Goal: Transaction & Acquisition: Purchase product/service

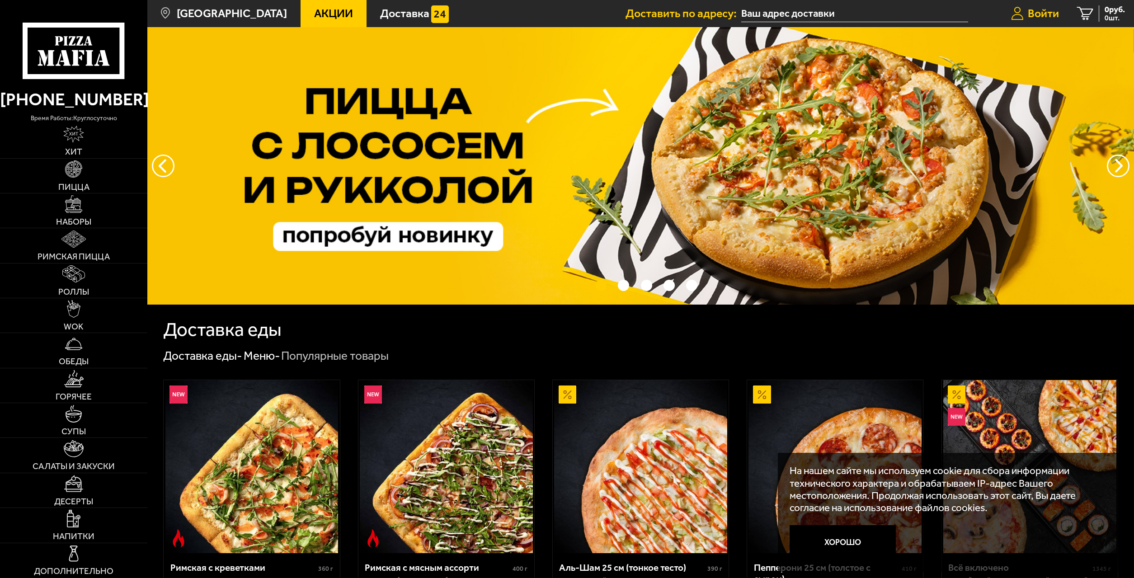
click at [1041, 15] on span "Войти" at bounding box center [1043, 13] width 31 height 11
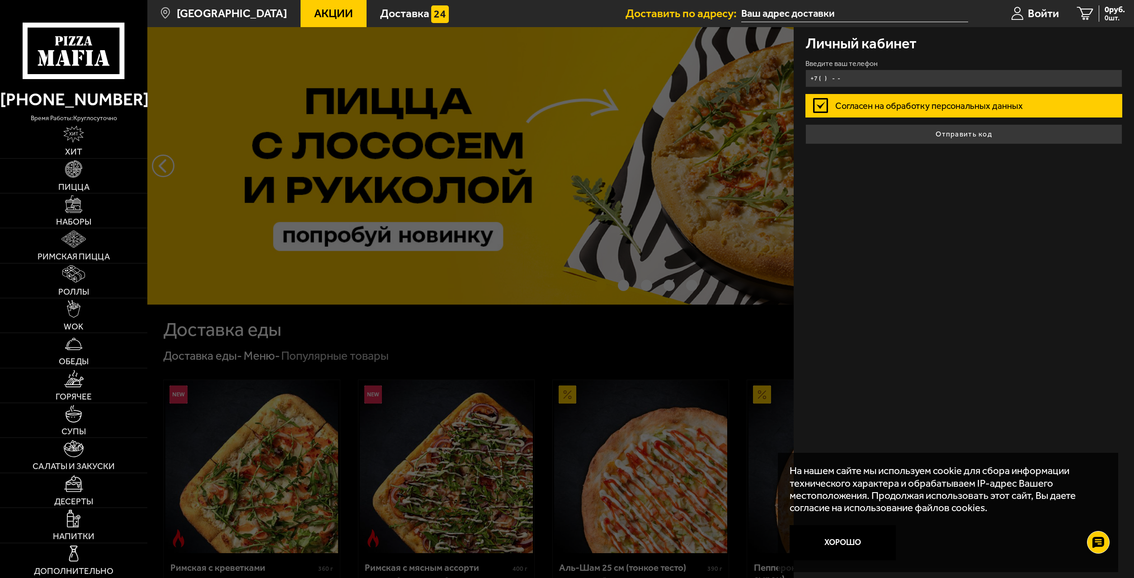
click at [880, 84] on input "+7 ( ) - -" at bounding box center [964, 79] width 316 height 18
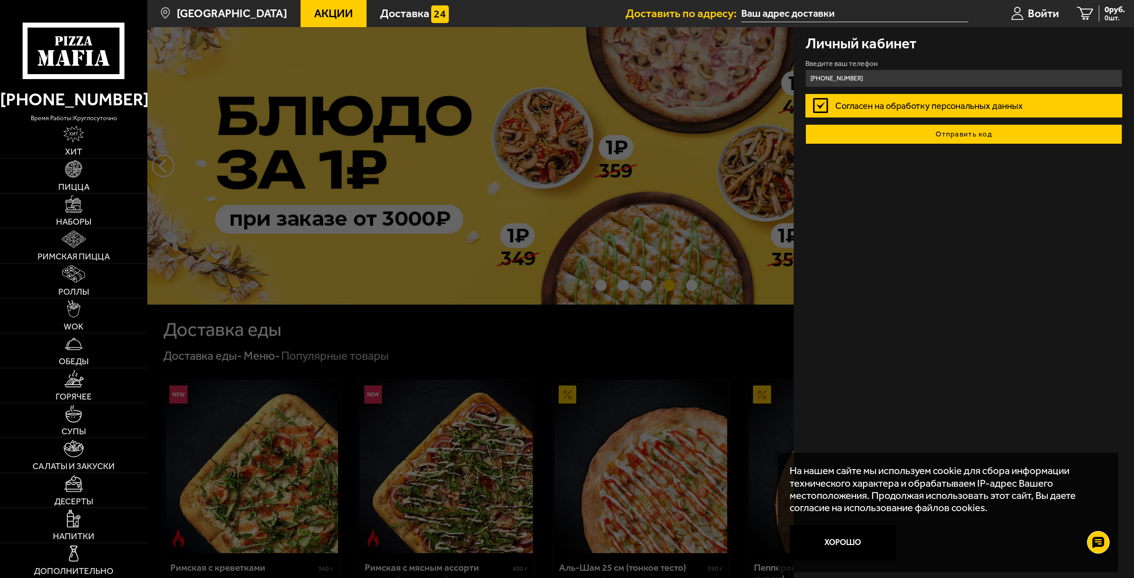
type input "[PHONE_NUMBER]"
click at [966, 134] on button "Отправить код" at bounding box center [964, 134] width 316 height 20
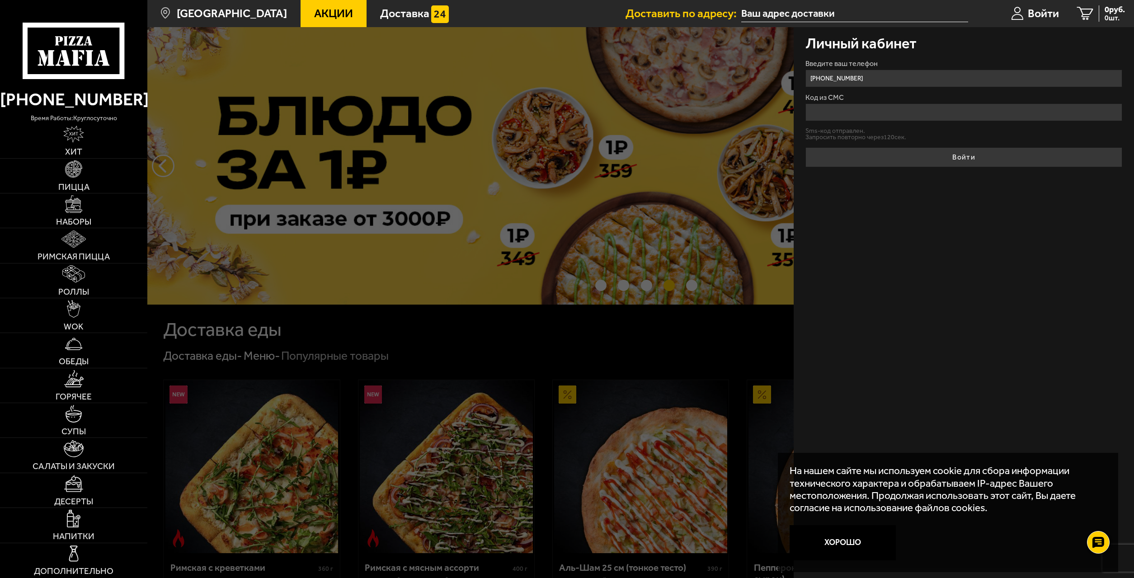
click at [902, 112] on input "Код из СМС" at bounding box center [964, 113] width 316 height 18
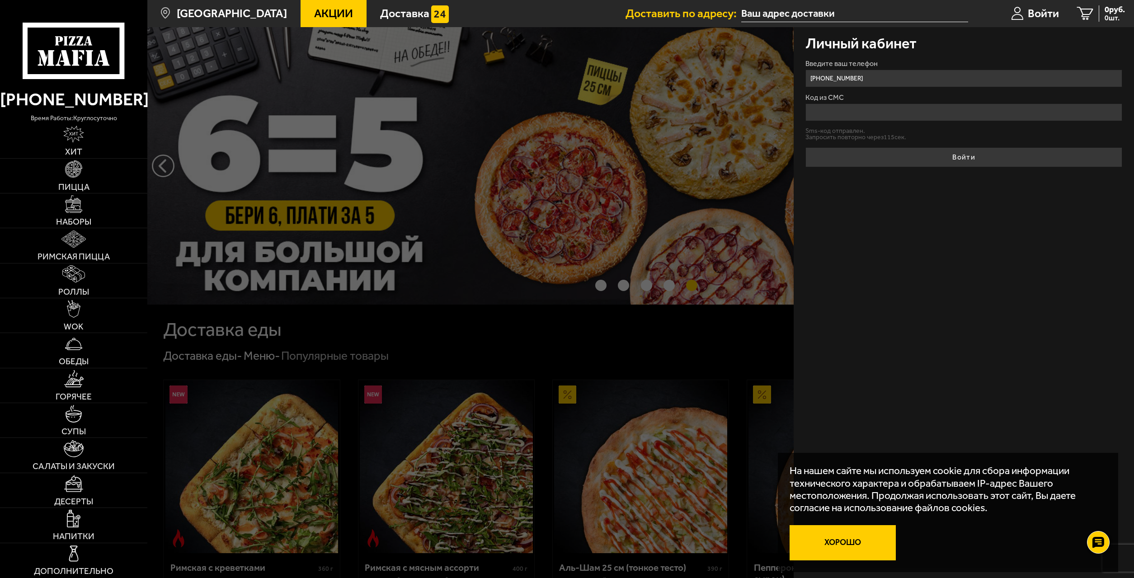
click at [836, 540] on button "Хорошо" at bounding box center [843, 542] width 106 height 35
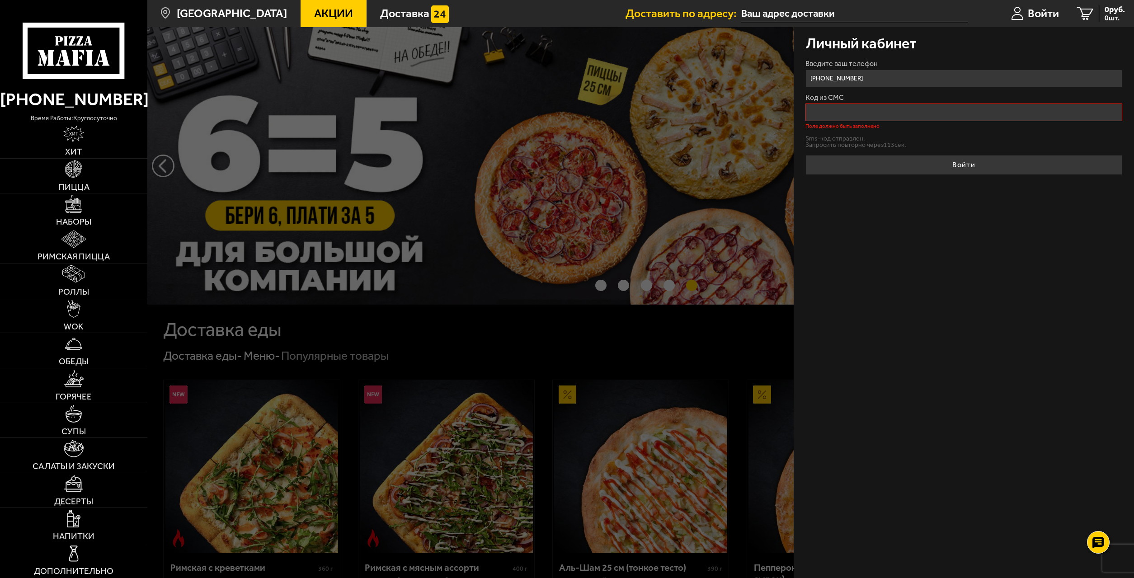
click at [843, 116] on input "Код из СМС" at bounding box center [964, 113] width 316 height 18
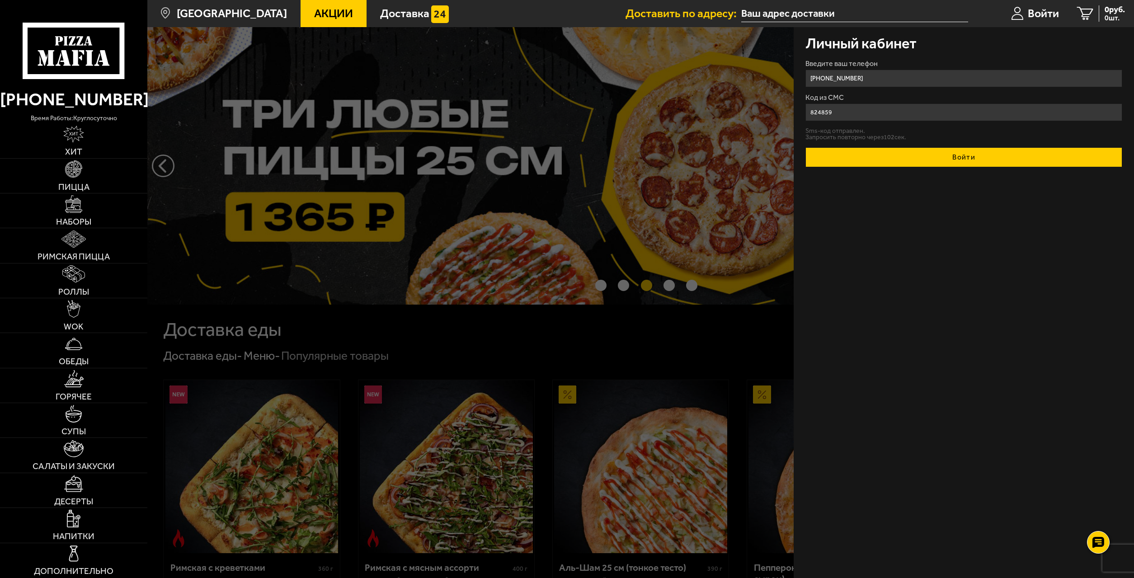
type input "824859"
click at [988, 160] on button "Войти" at bounding box center [964, 157] width 316 height 20
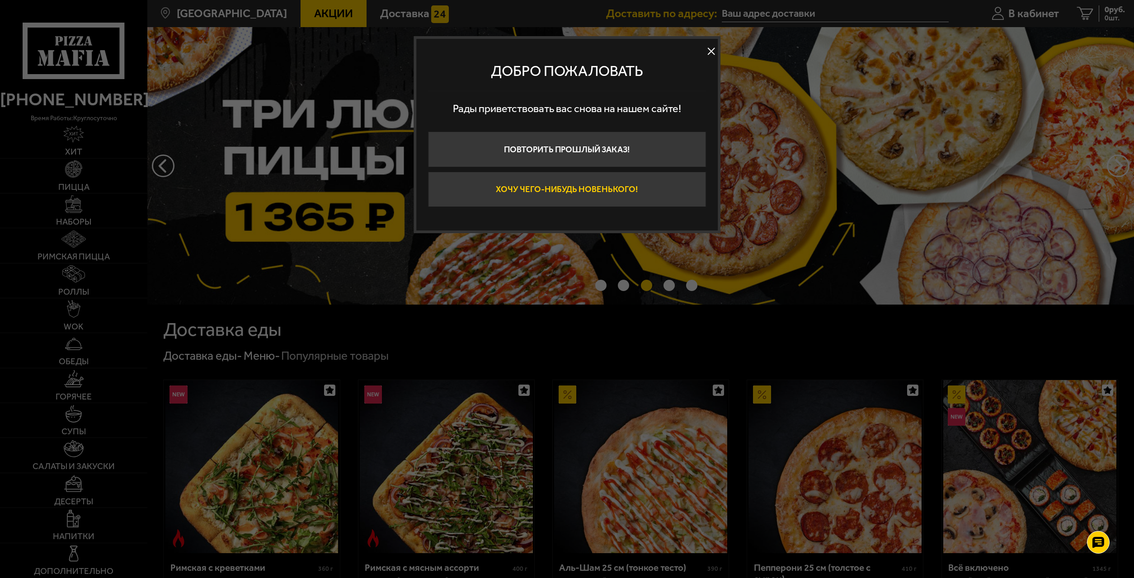
click at [593, 191] on button "Хочу чего-нибудь новенького!" at bounding box center [567, 189] width 278 height 35
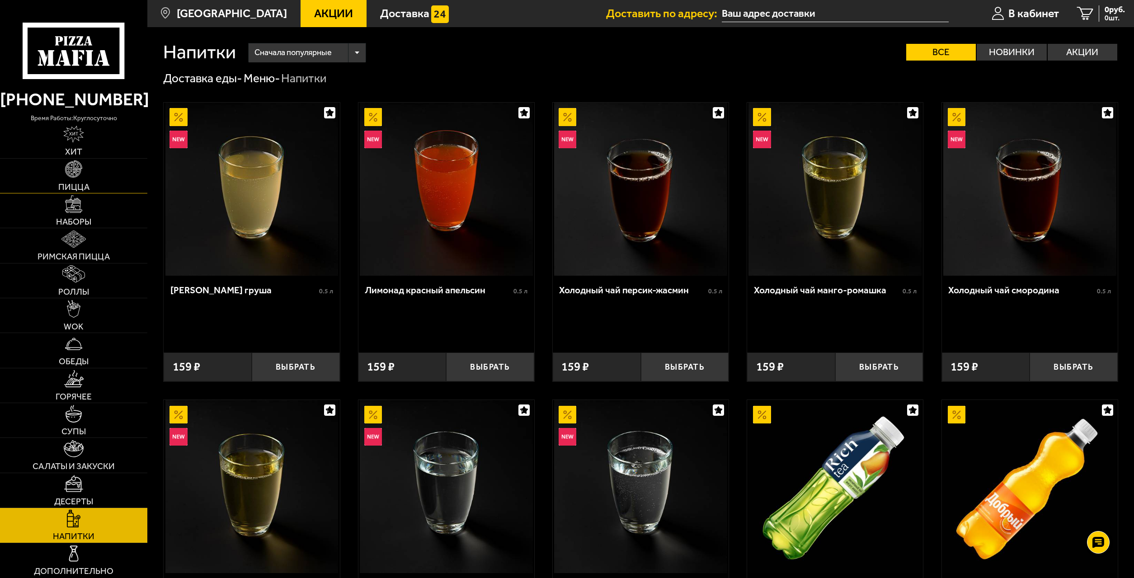
click at [89, 184] on span "Пицца" at bounding box center [73, 187] width 31 height 9
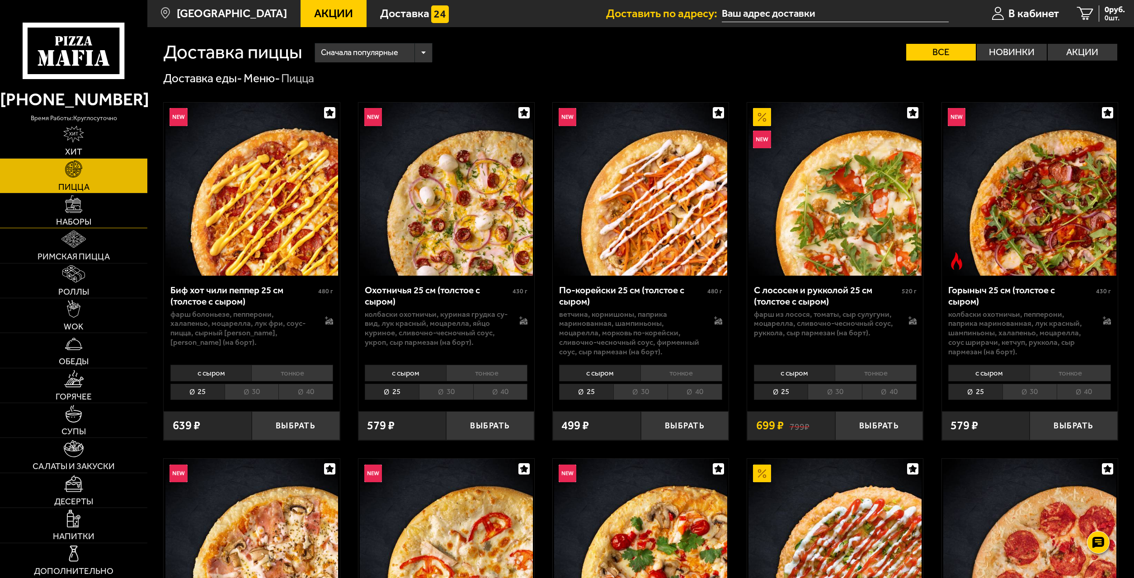
click at [93, 208] on link "Наборы" at bounding box center [73, 211] width 147 height 34
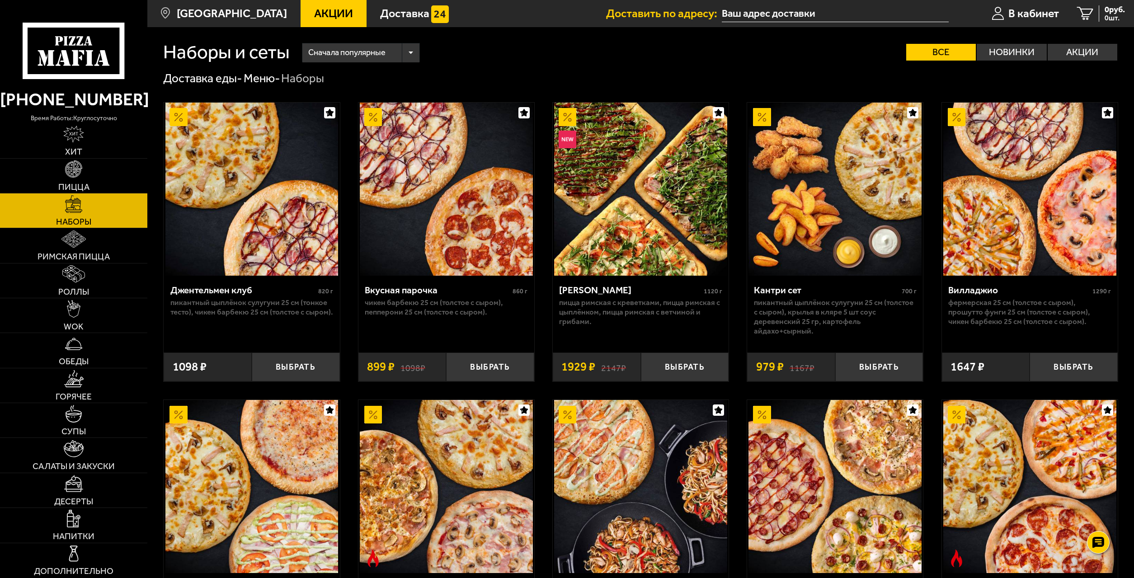
click at [314, 9] on span "Акции" at bounding box center [333, 13] width 39 height 11
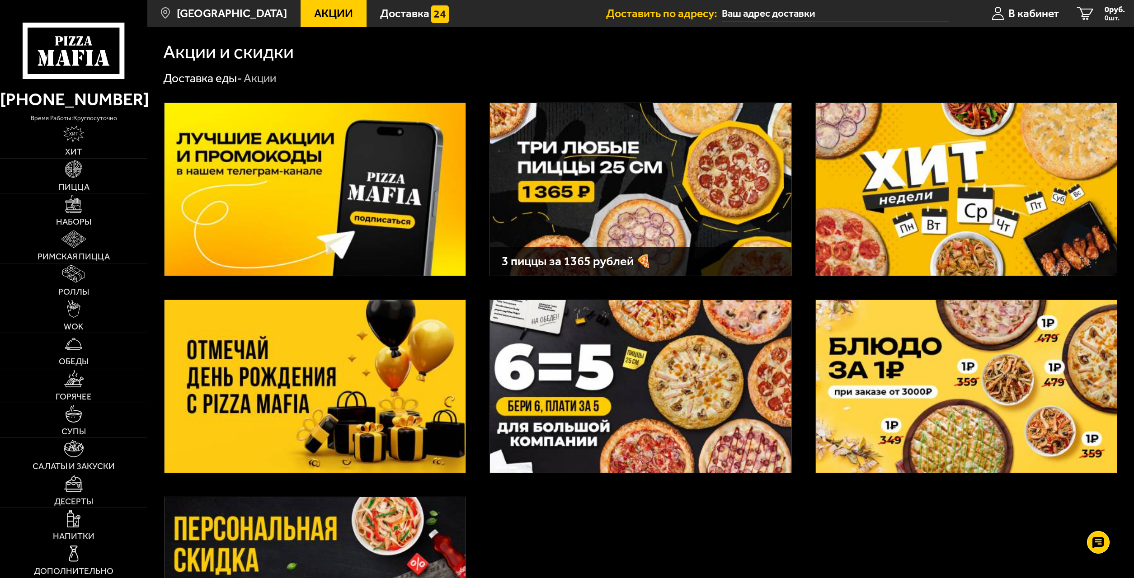
click at [641, 203] on img at bounding box center [640, 189] width 301 height 173
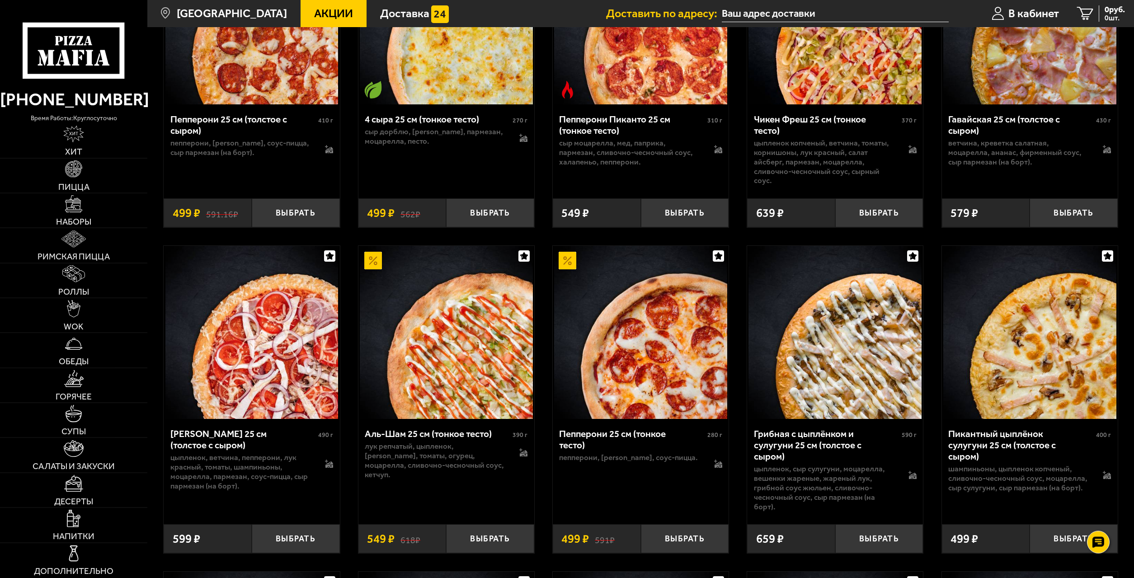
scroll to position [1430, 0]
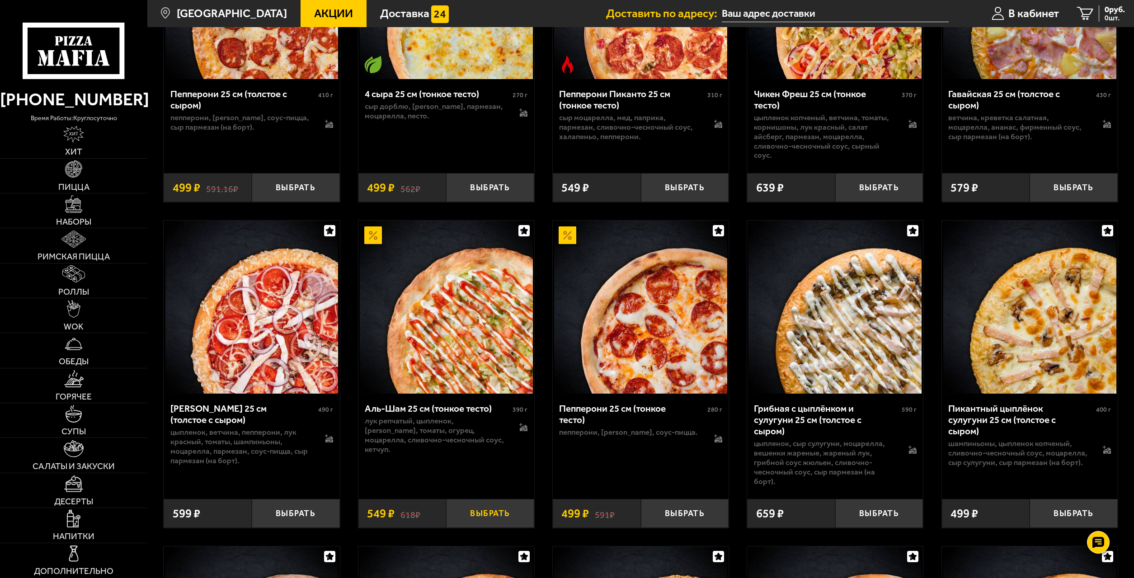
click at [501, 499] on button "Выбрать" at bounding box center [490, 513] width 88 height 29
click at [519, 499] on button "+" at bounding box center [519, 513] width 29 height 29
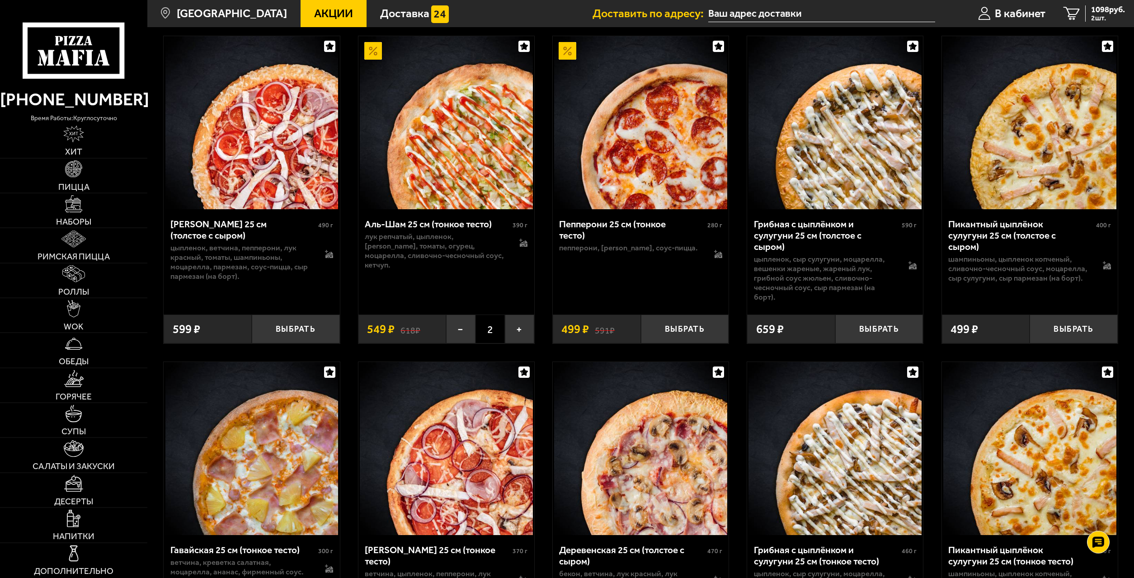
scroll to position [1610, 0]
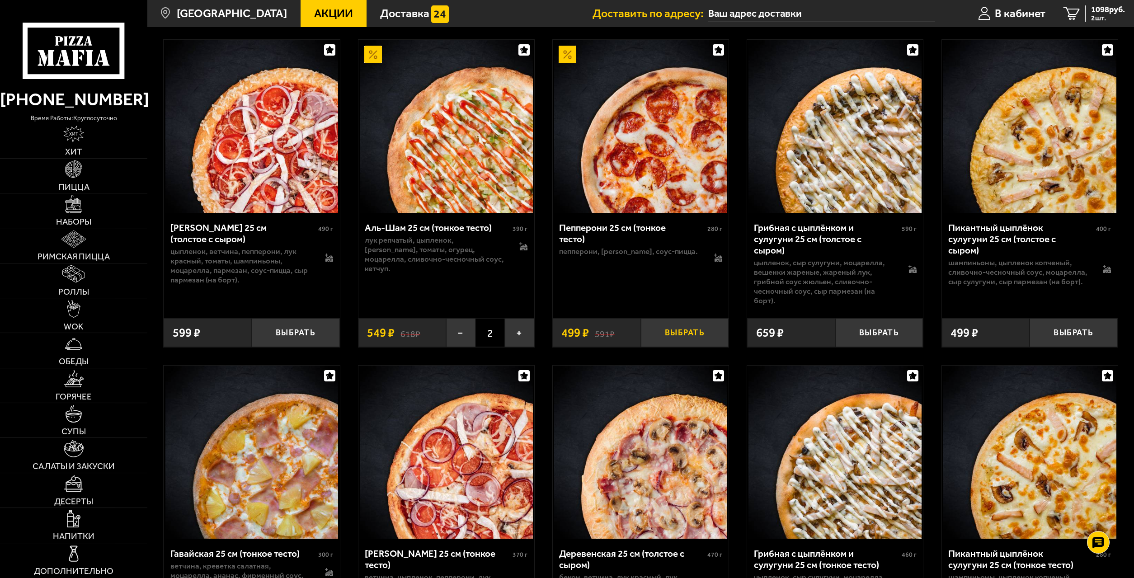
click at [692, 318] on button "Выбрать" at bounding box center [685, 332] width 88 height 29
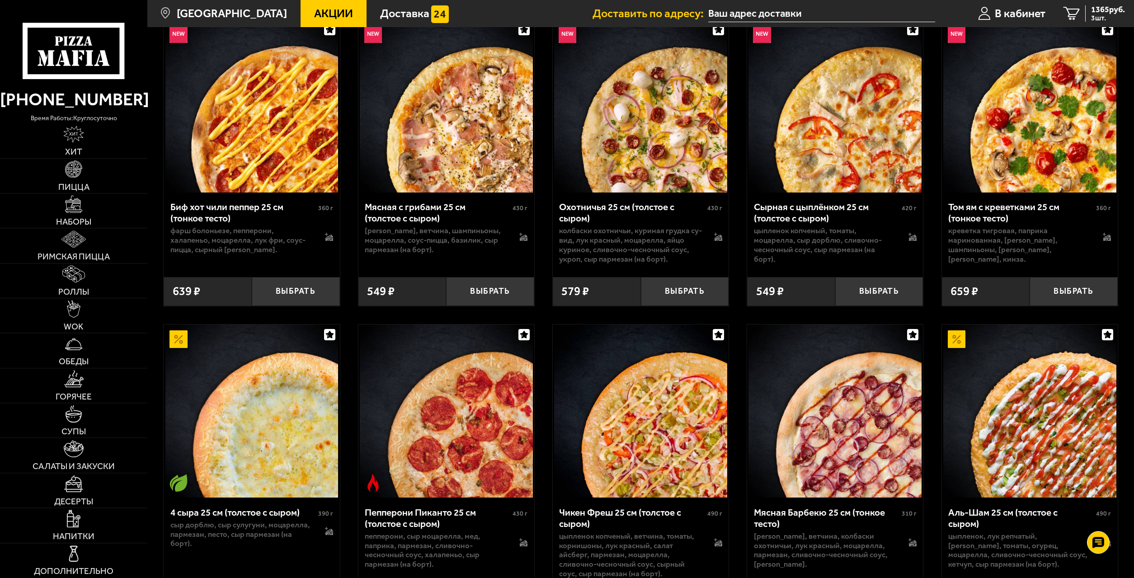
scroll to position [642, 0]
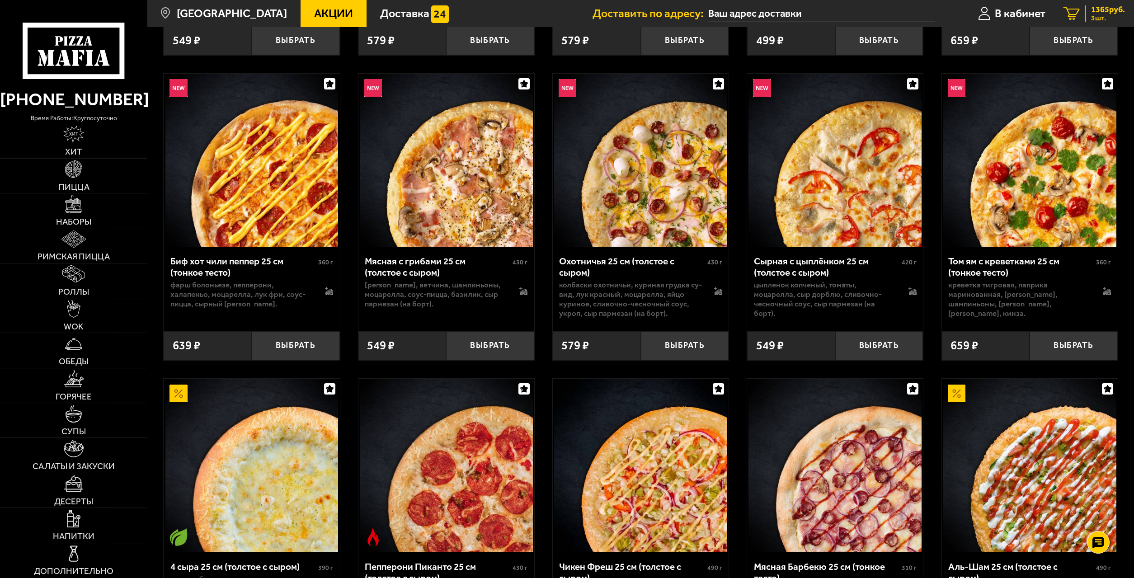
click at [1068, 12] on icon "3" at bounding box center [1072, 14] width 16 height 14
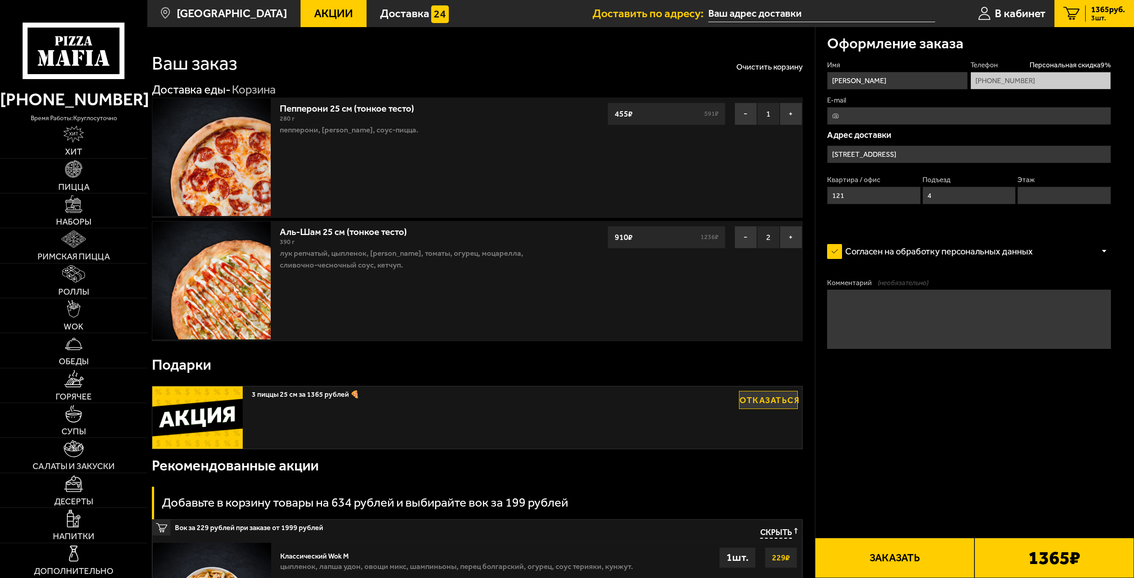
click at [1046, 192] on input "Этаж" at bounding box center [1064, 196] width 93 height 18
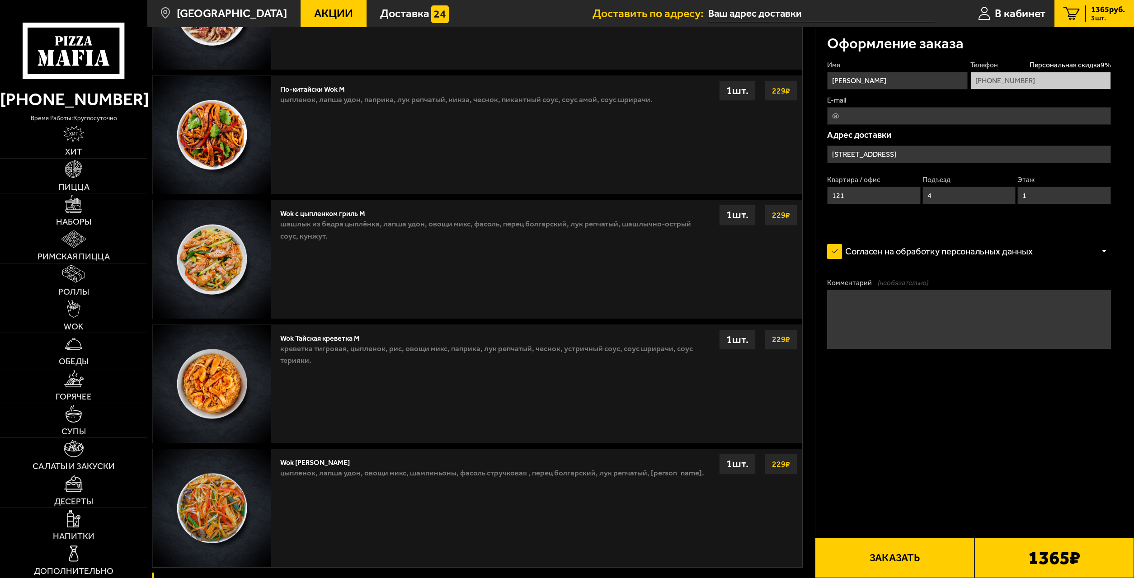
scroll to position [777, 0]
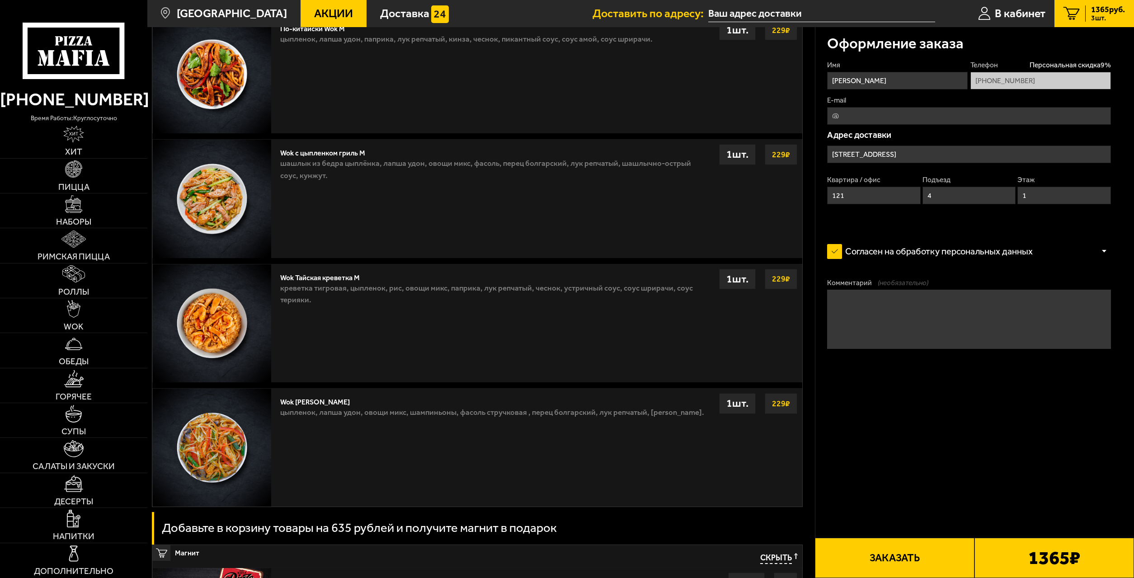
type input "1"
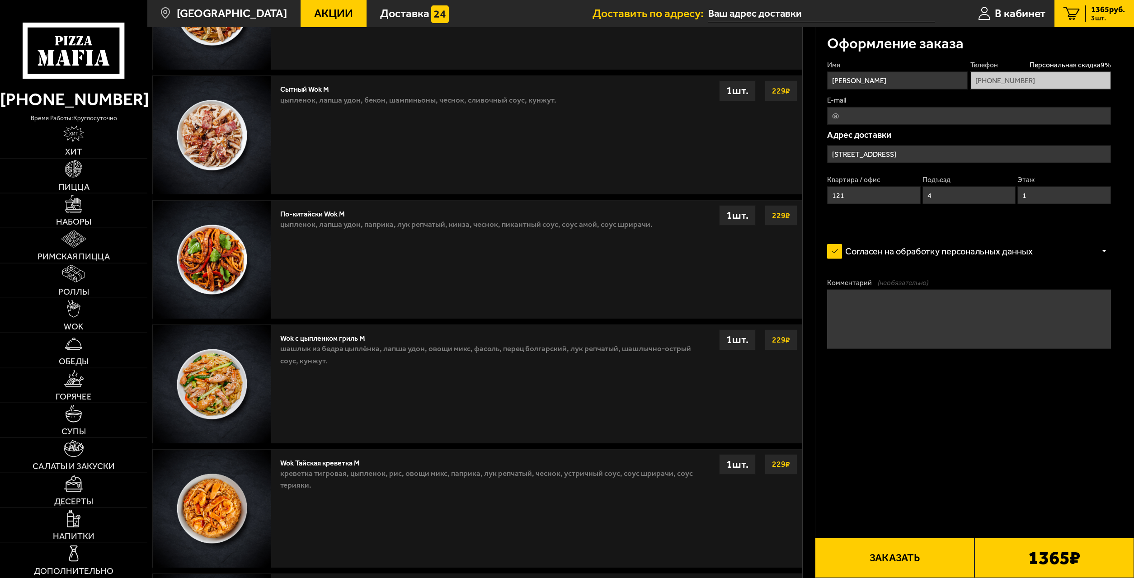
drag, startPoint x: 290, startPoint y: 349, endPoint x: 299, endPoint y: 354, distance: 9.5
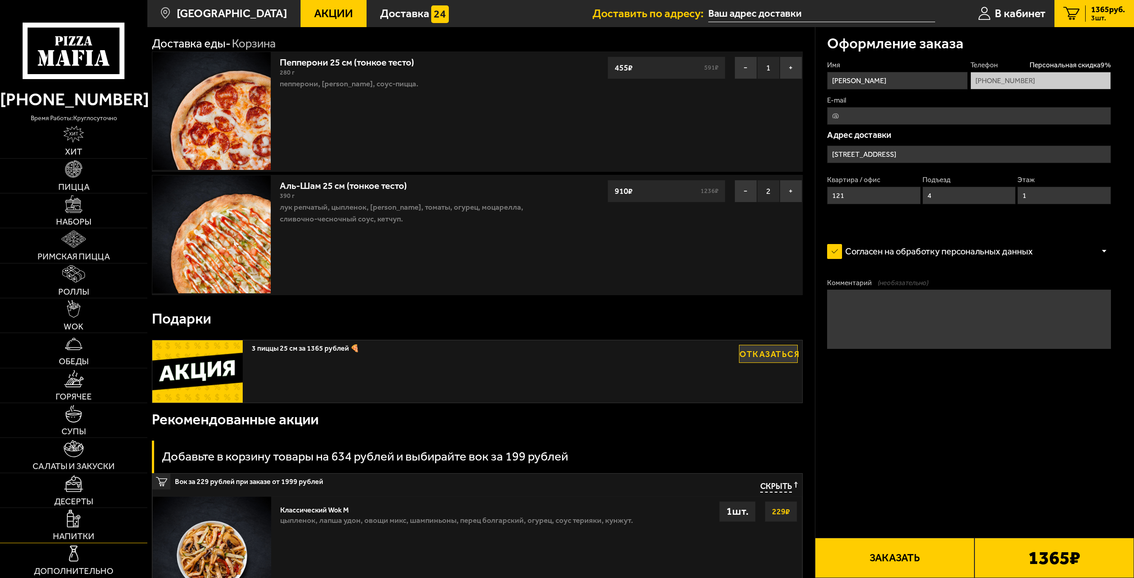
scroll to position [0, 0]
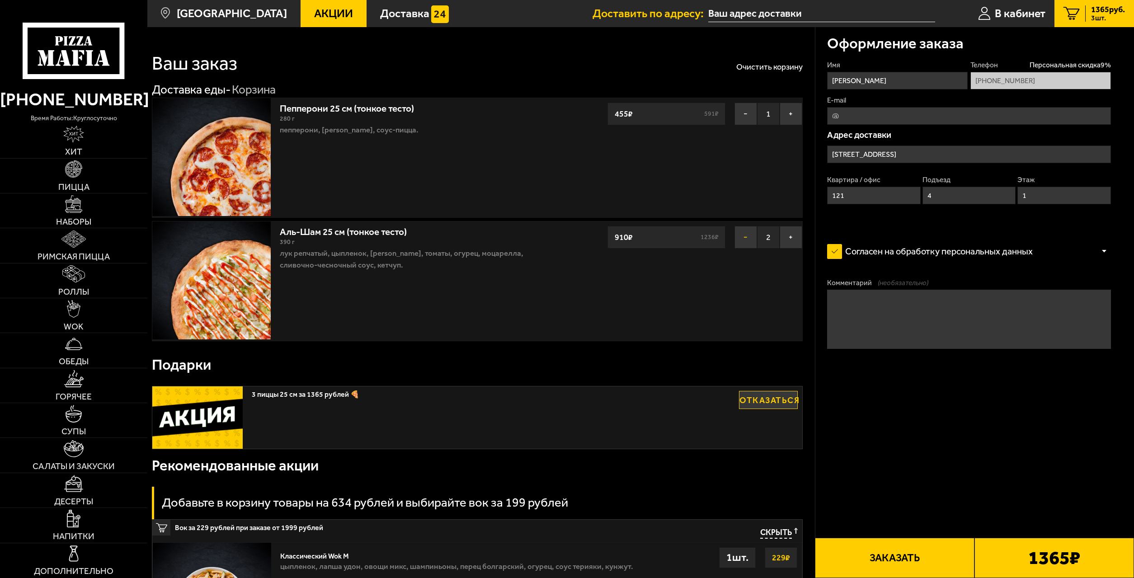
click at [750, 234] on button "−" at bounding box center [746, 237] width 23 height 23
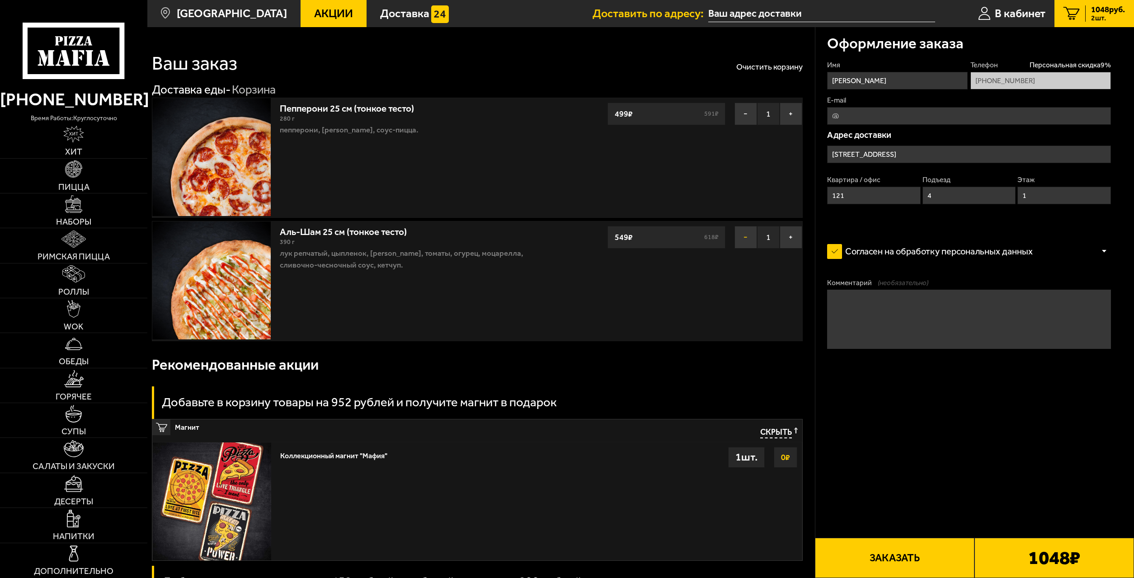
click at [750, 234] on button "−" at bounding box center [746, 237] width 23 height 23
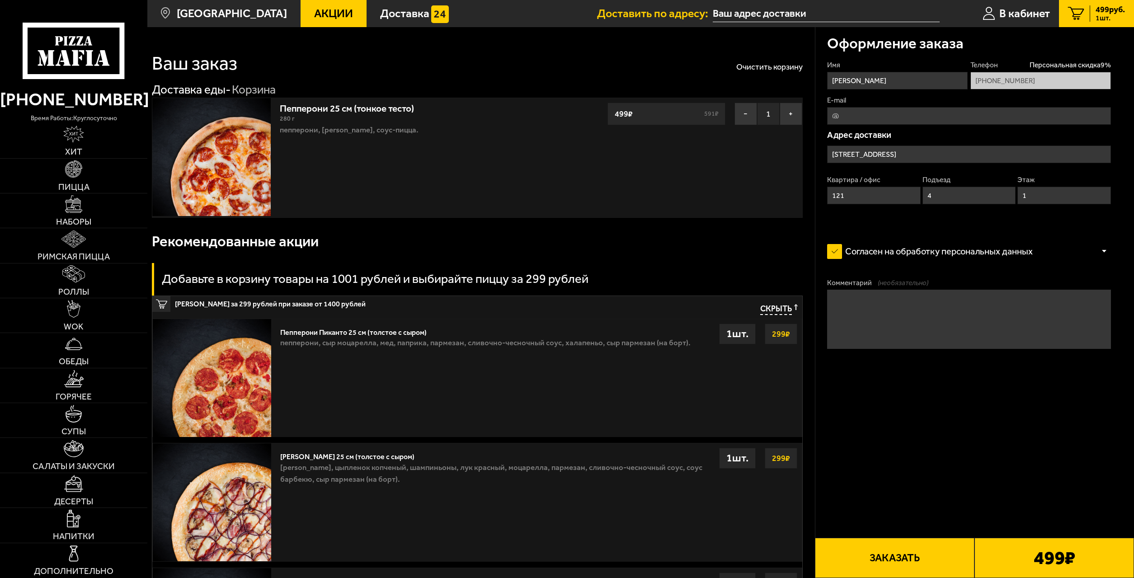
click at [746, 234] on div "Рекомендованные акции" at bounding box center [477, 241] width 651 height 33
click at [751, 112] on button "−" at bounding box center [746, 114] width 23 height 23
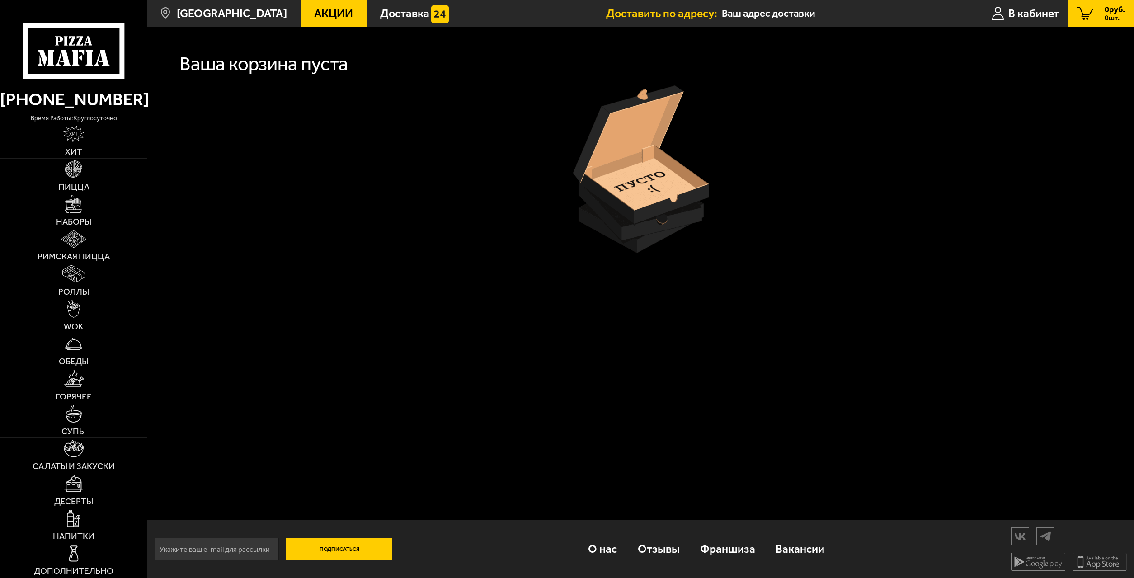
click at [81, 178] on link "Пицца" at bounding box center [73, 176] width 147 height 34
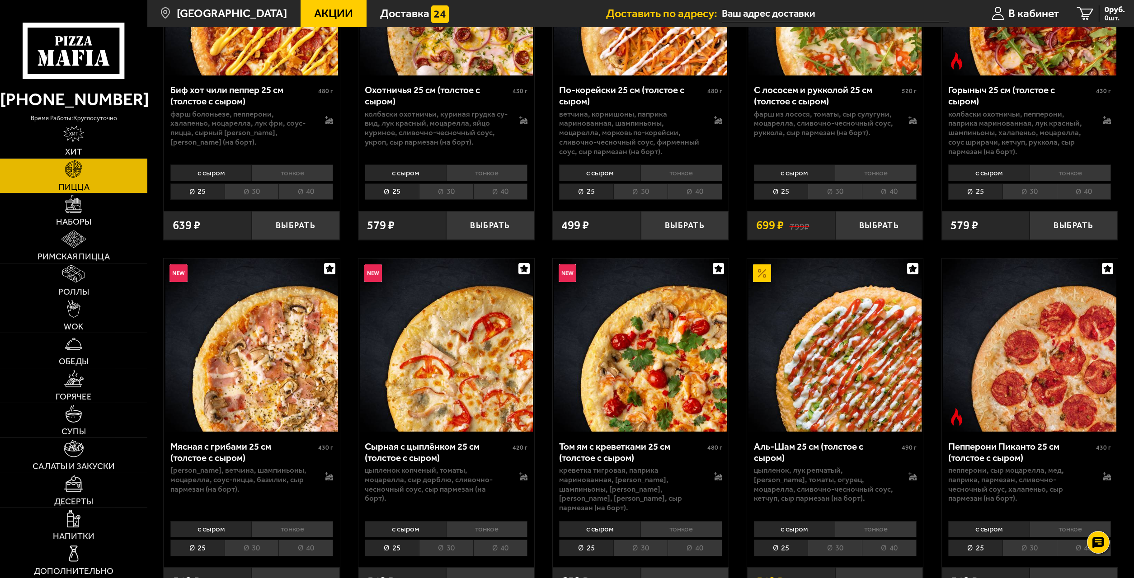
scroll to position [326, 0]
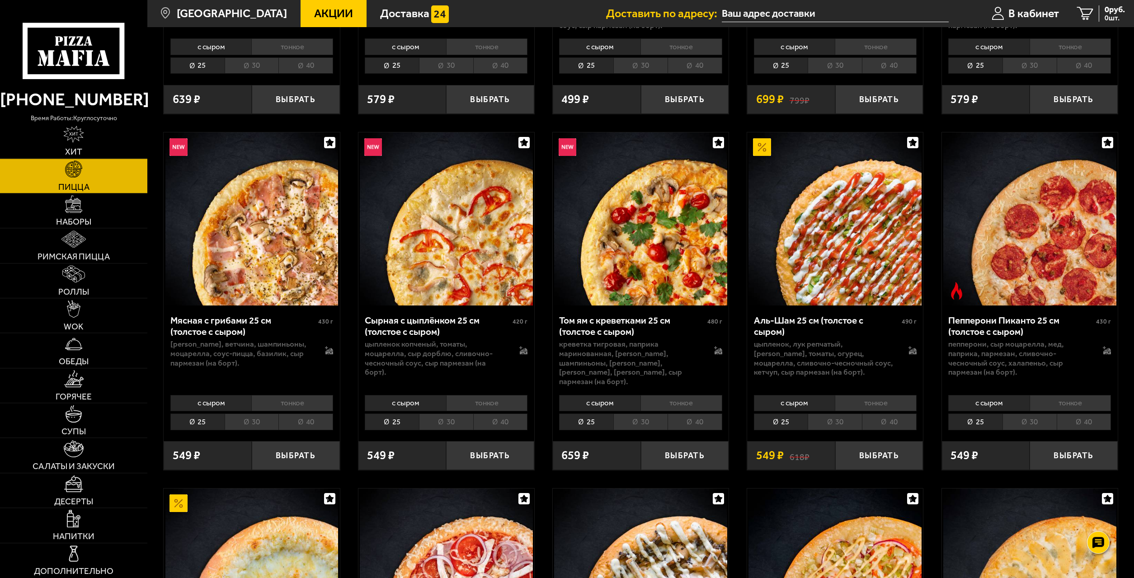
click at [883, 227] on img at bounding box center [835, 218] width 173 height 173
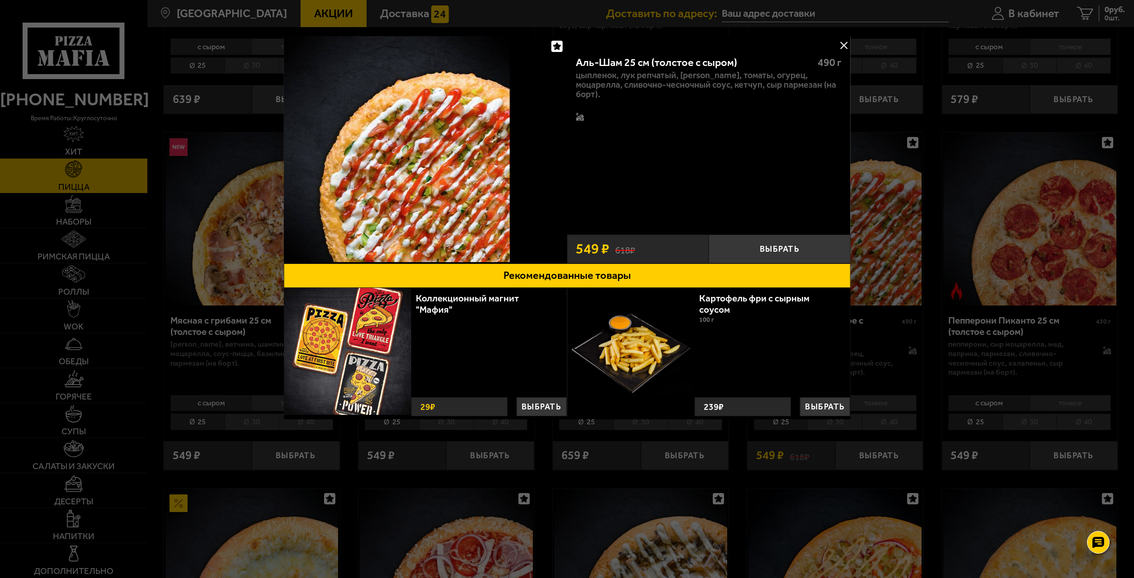
click at [843, 48] on button at bounding box center [844, 45] width 14 height 14
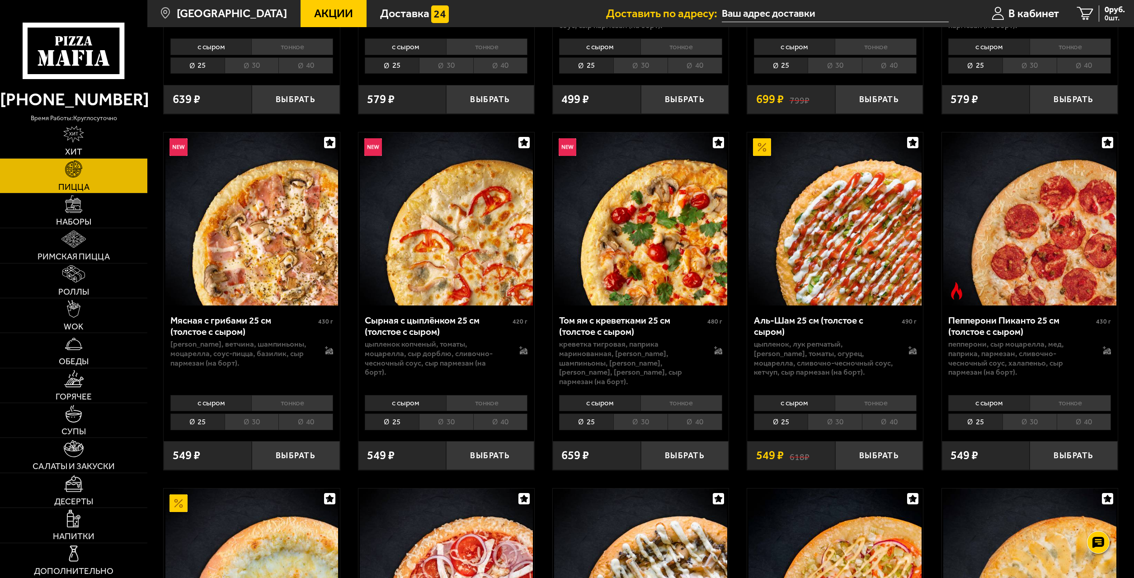
click at [892, 414] on li "40" at bounding box center [889, 422] width 55 height 16
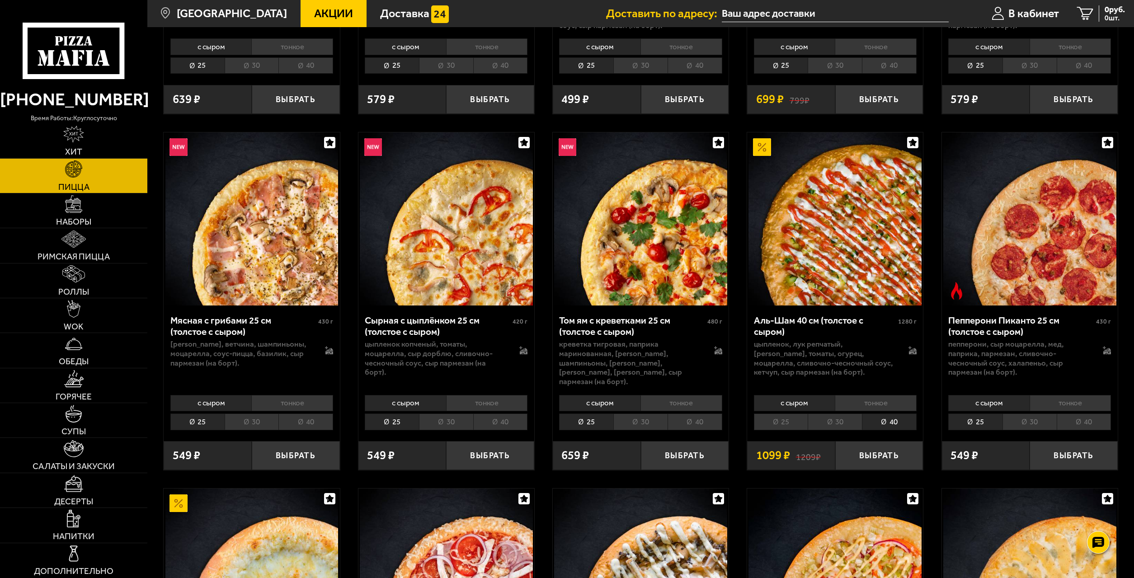
click at [888, 416] on li "40" at bounding box center [889, 422] width 55 height 16
click at [879, 445] on button "Выбрать" at bounding box center [880, 455] width 88 height 29
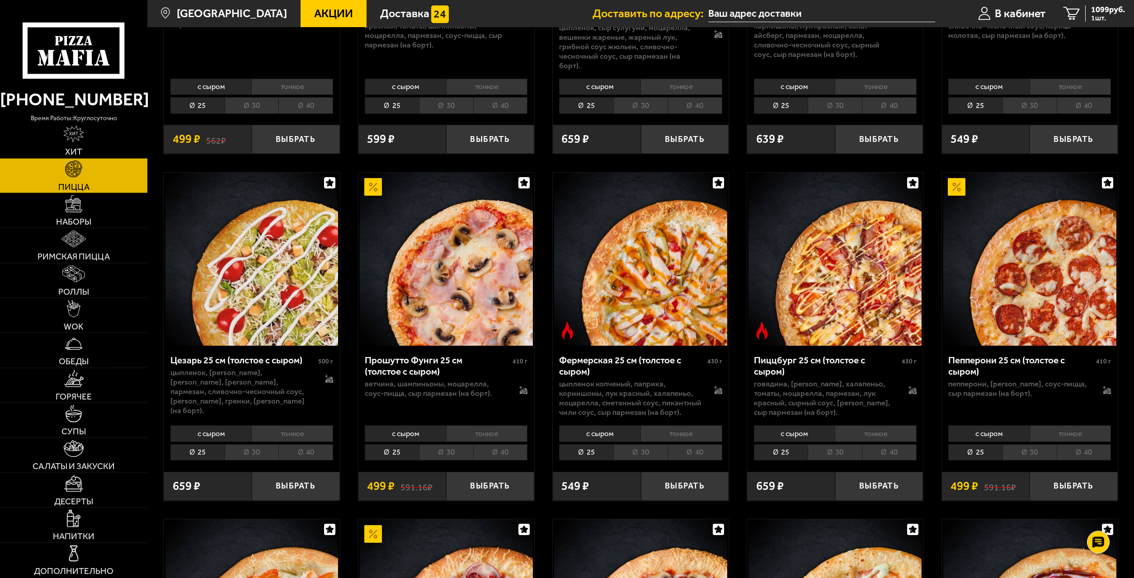
scroll to position [1015, 0]
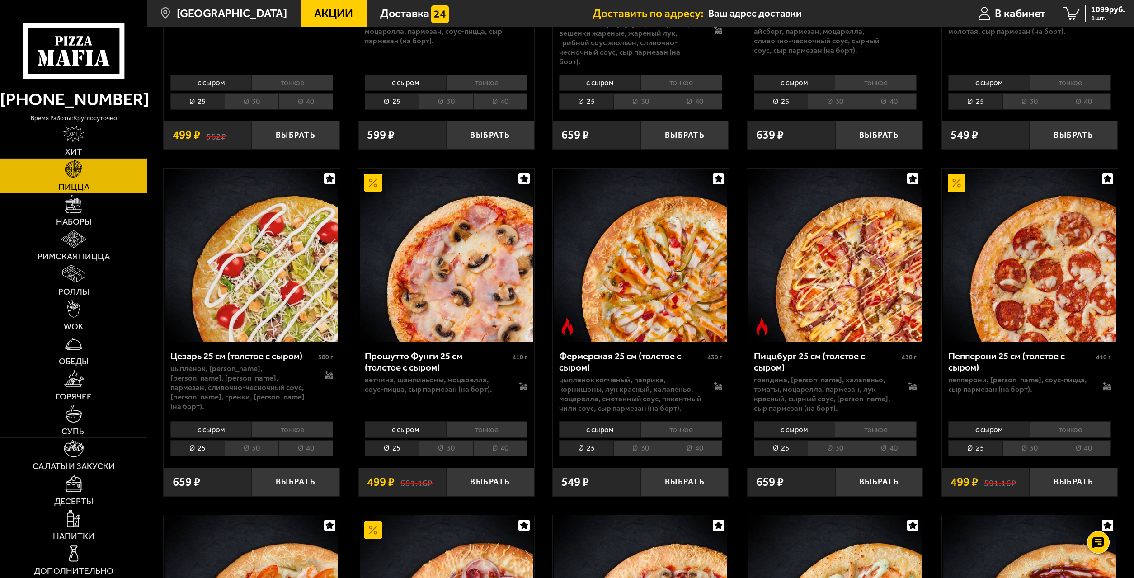
click at [1038, 440] on li "30" at bounding box center [1030, 448] width 54 height 16
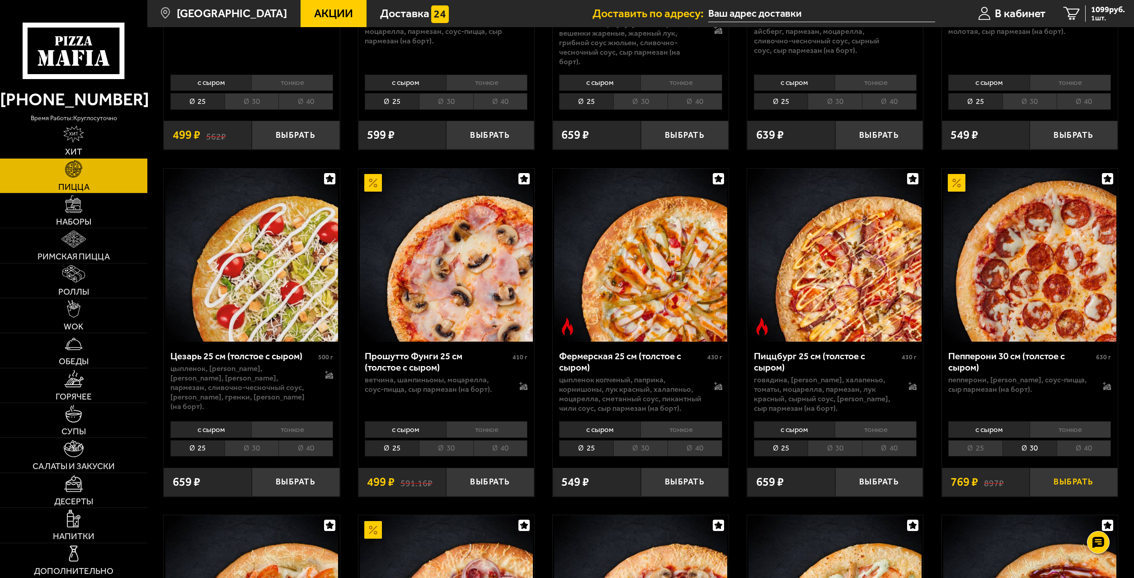
click at [1095, 468] on button "Выбрать" at bounding box center [1074, 482] width 88 height 29
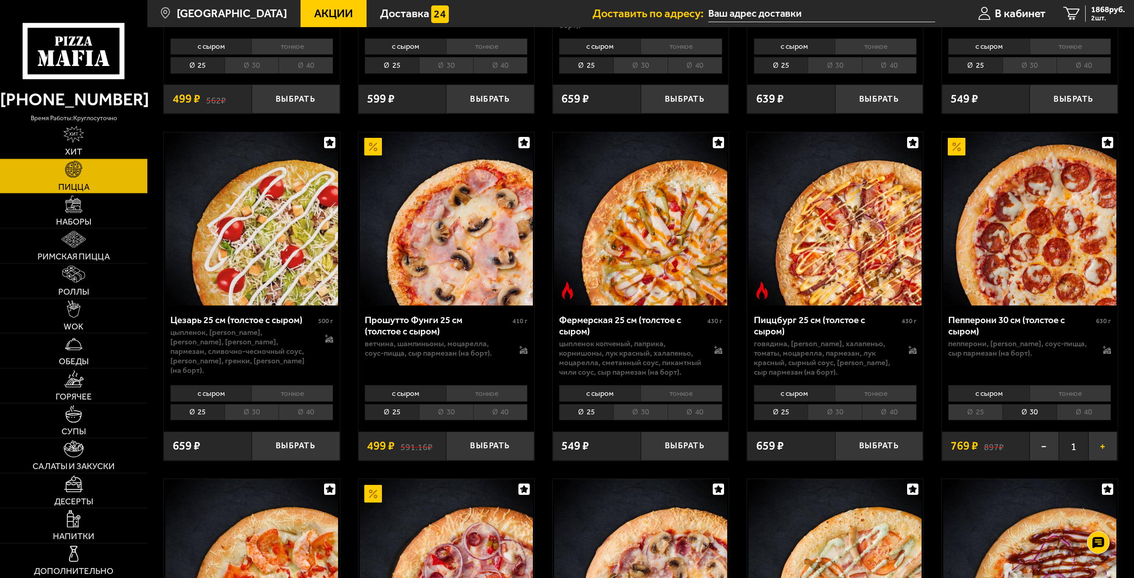
scroll to position [1153, 0]
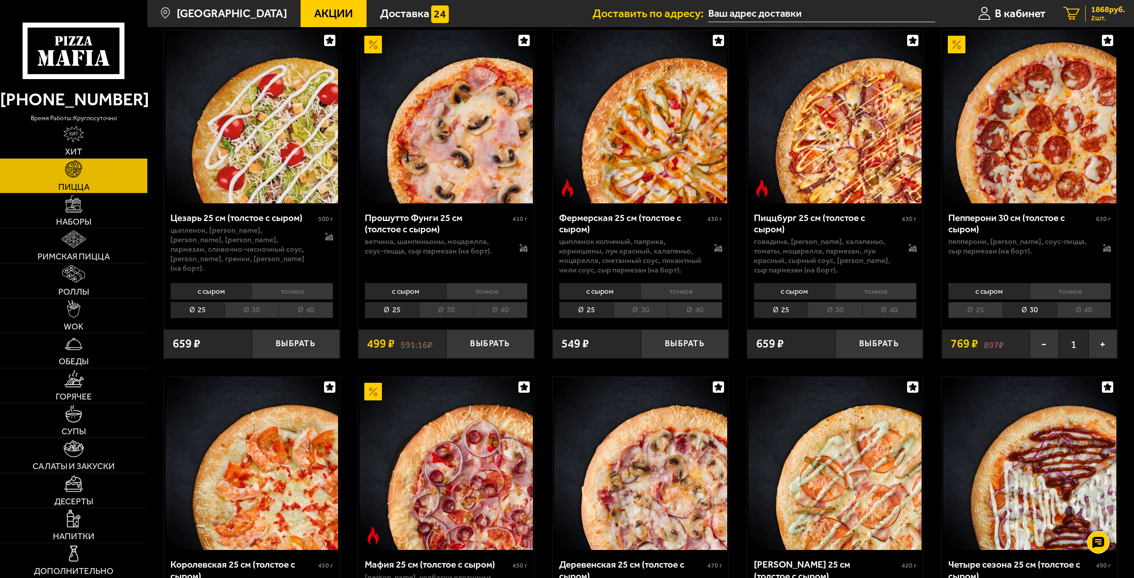
click at [1106, 19] on span "2 шт." at bounding box center [1108, 17] width 34 height 7
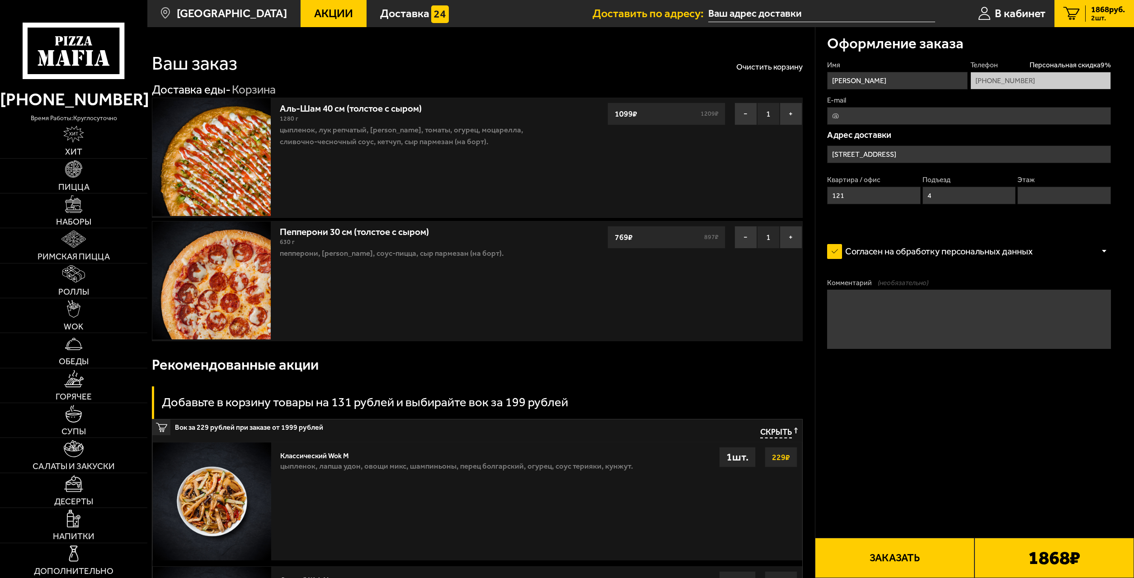
click at [1104, 14] on span "2 шт." at bounding box center [1108, 17] width 34 height 7
click at [1053, 189] on input "Этаж" at bounding box center [1064, 196] width 93 height 18
type input "1"
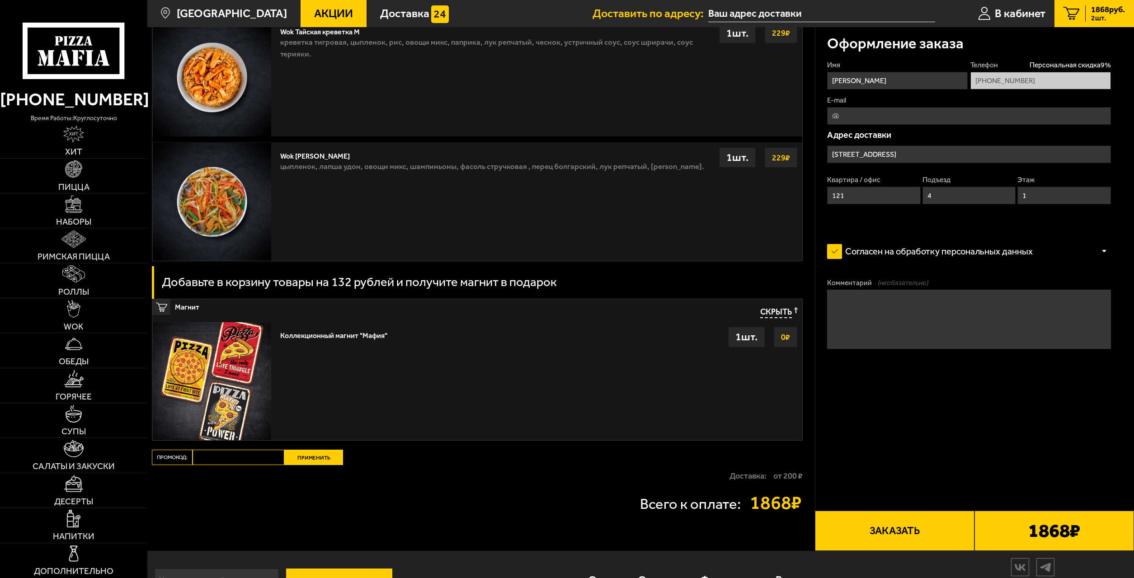
scroll to position [953, 0]
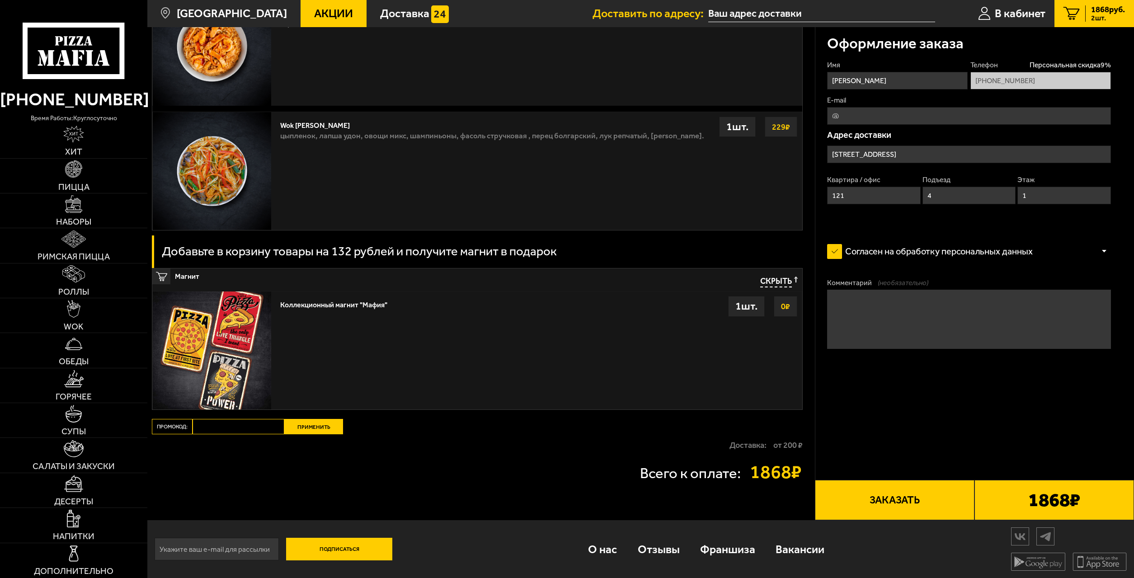
click at [209, 428] on input "Промокод:" at bounding box center [239, 426] width 92 height 15
type input "Ц"
type input "WEEK"
click at [332, 429] on button "Применить" at bounding box center [313, 426] width 59 height 15
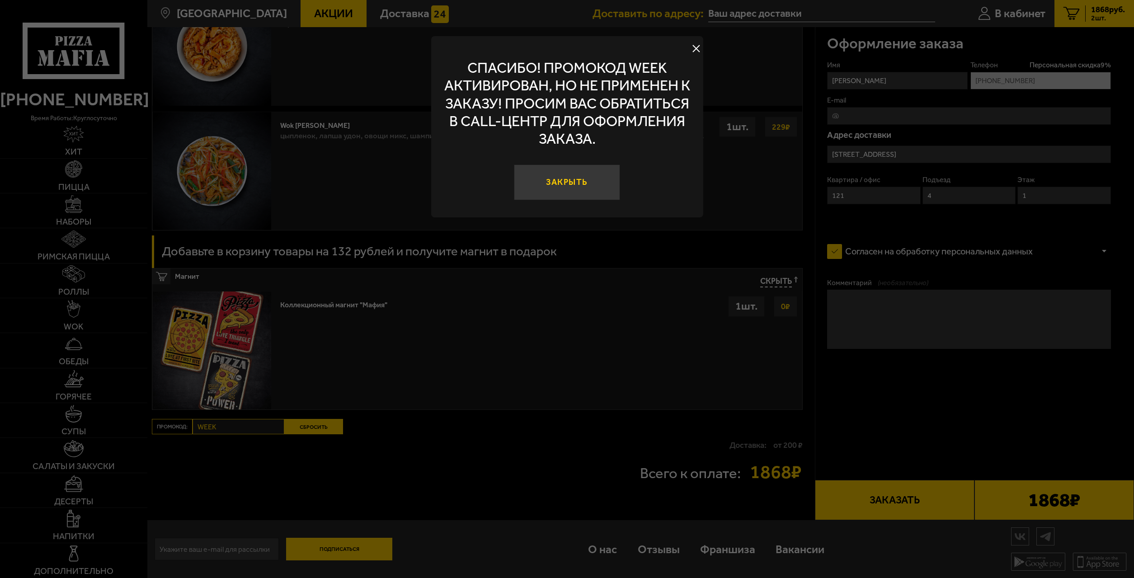
click at [577, 190] on button "Закрыть" at bounding box center [567, 182] width 106 height 35
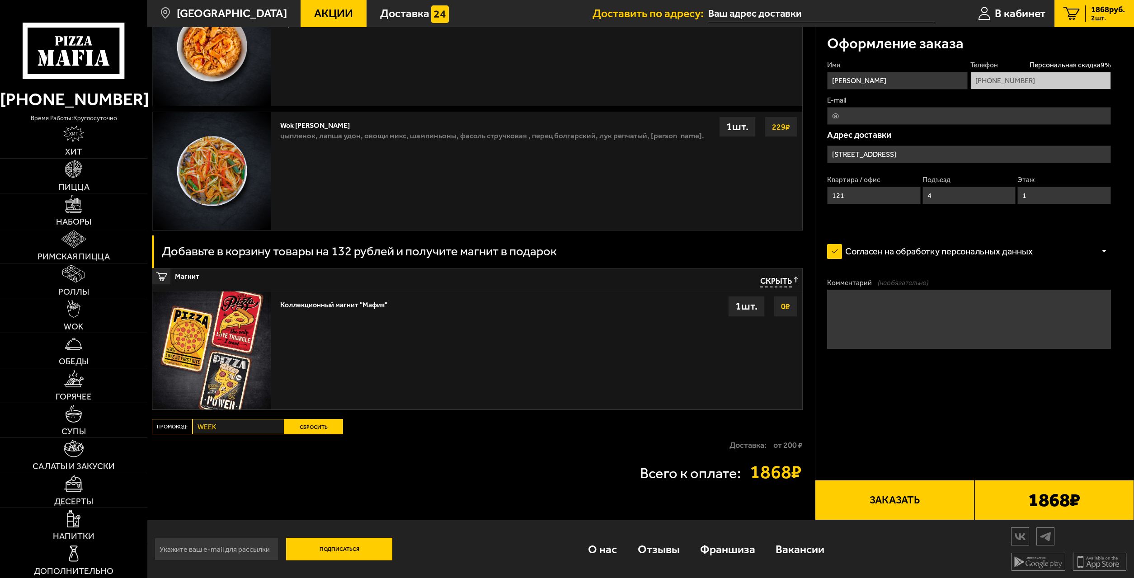
click at [893, 503] on button "Заказать" at bounding box center [895, 500] width 160 height 40
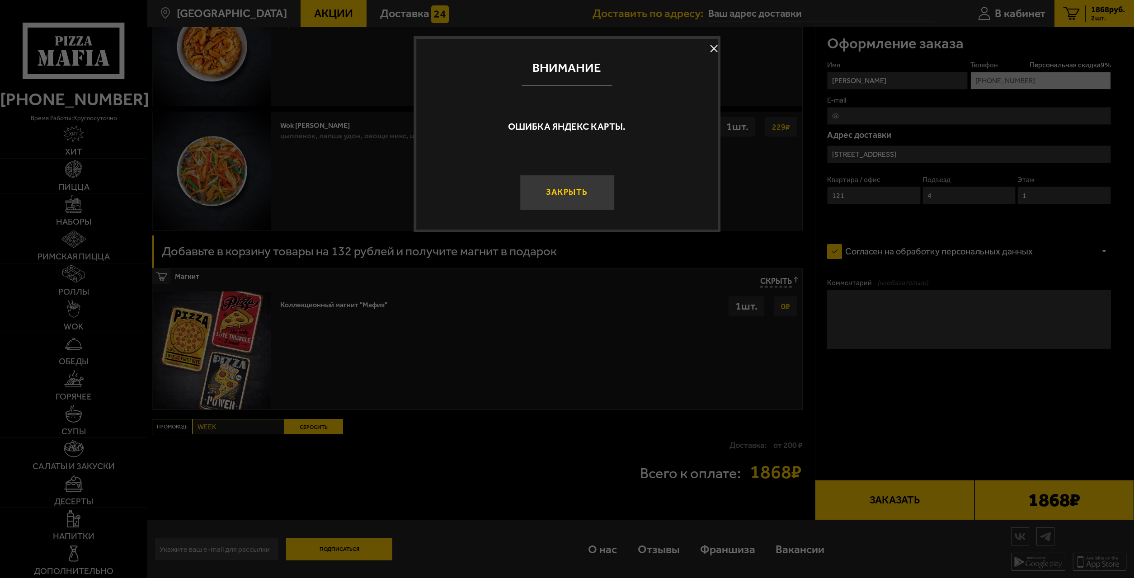
click at [571, 197] on button "Закрыть" at bounding box center [567, 192] width 94 height 35
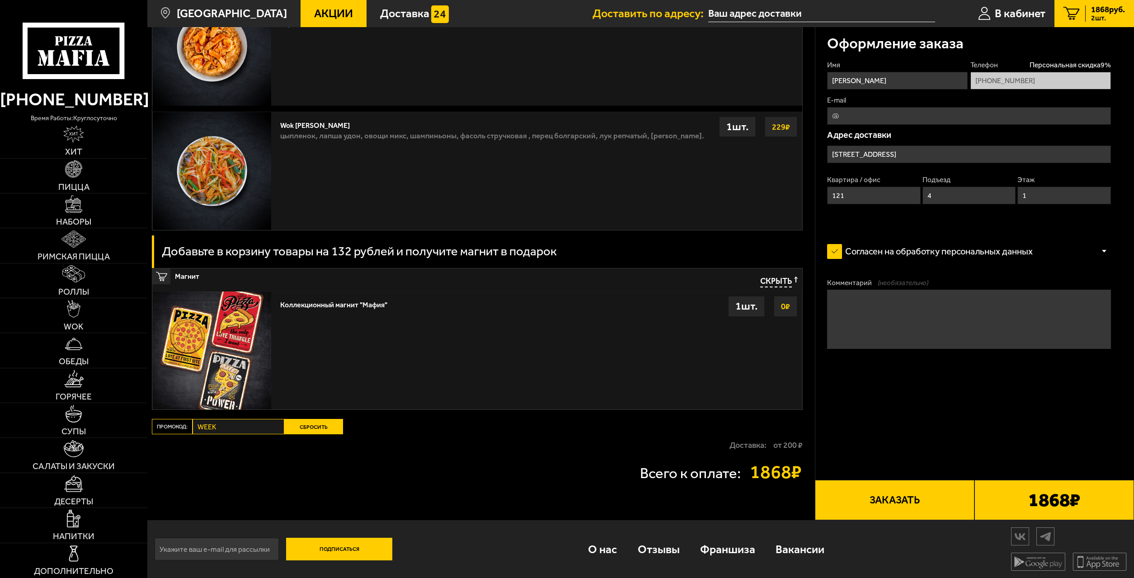
click at [756, 8] on input "text" at bounding box center [821, 13] width 227 height 17
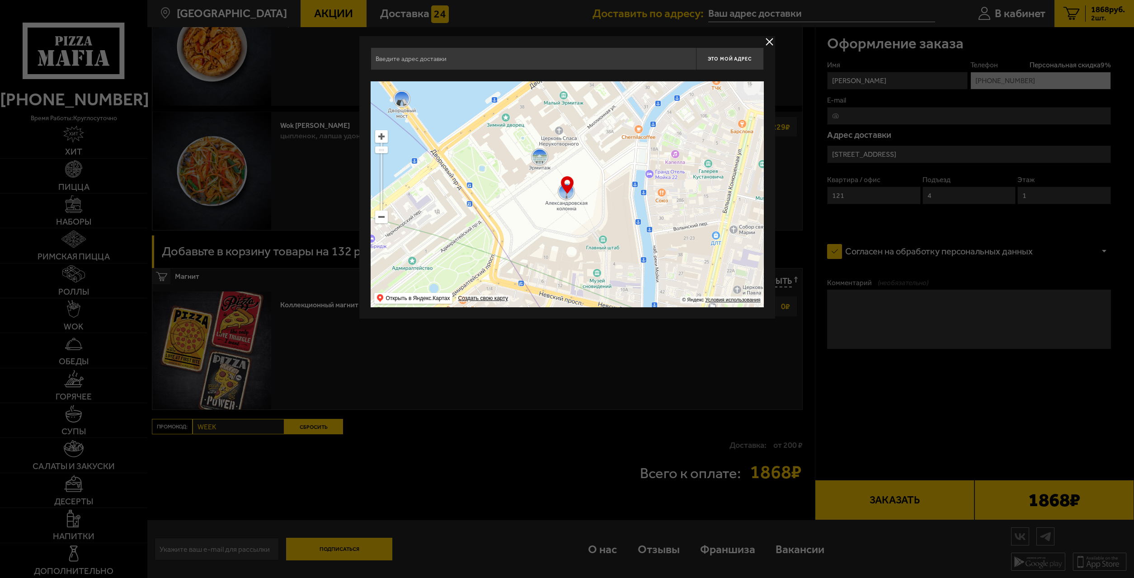
click at [507, 66] on input "text" at bounding box center [534, 58] width 326 height 23
type input "g"
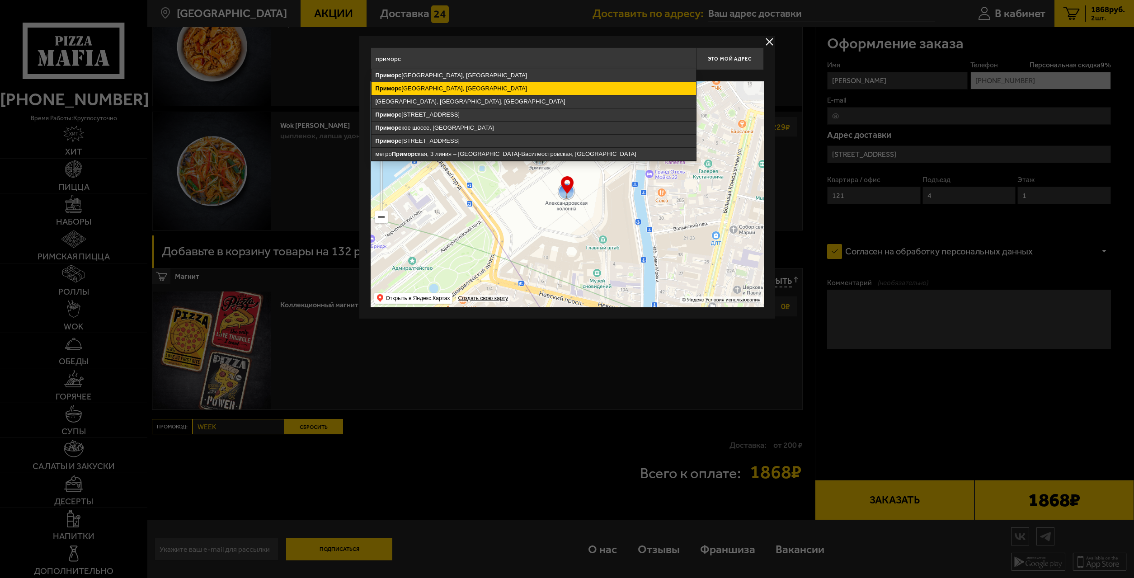
click at [474, 84] on ymaps "[GEOGRAPHIC_DATA], [GEOGRAPHIC_DATA]" at bounding box center [534, 88] width 325 height 13
type input "[GEOGRAPHIC_DATA], [GEOGRAPHIC_DATA]"
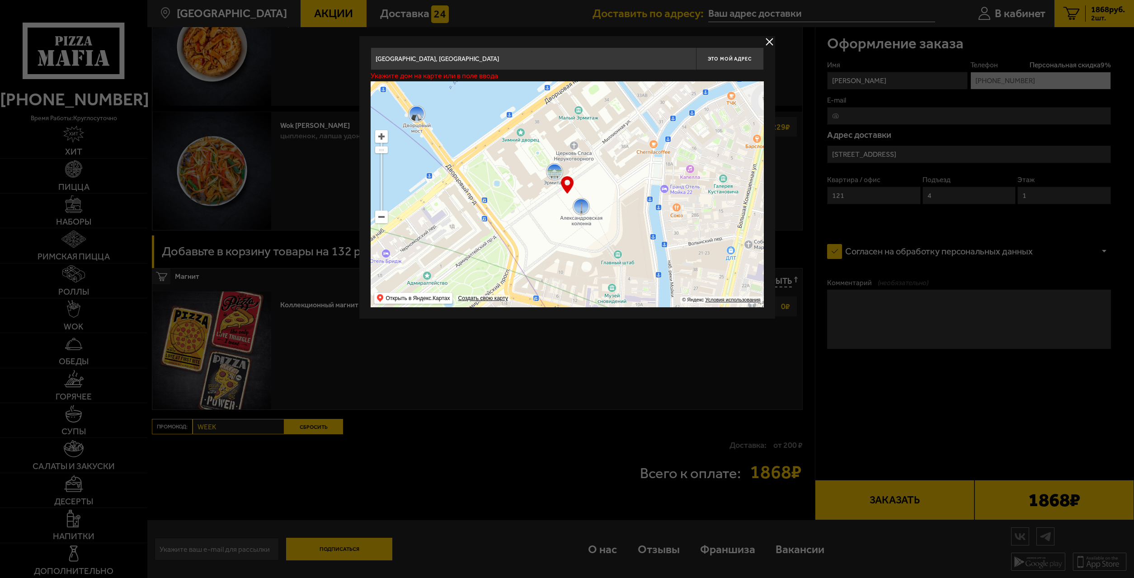
drag, startPoint x: 534, startPoint y: 197, endPoint x: 604, endPoint y: 242, distance: 82.8
click at [607, 242] on ymaps at bounding box center [567, 194] width 393 height 226
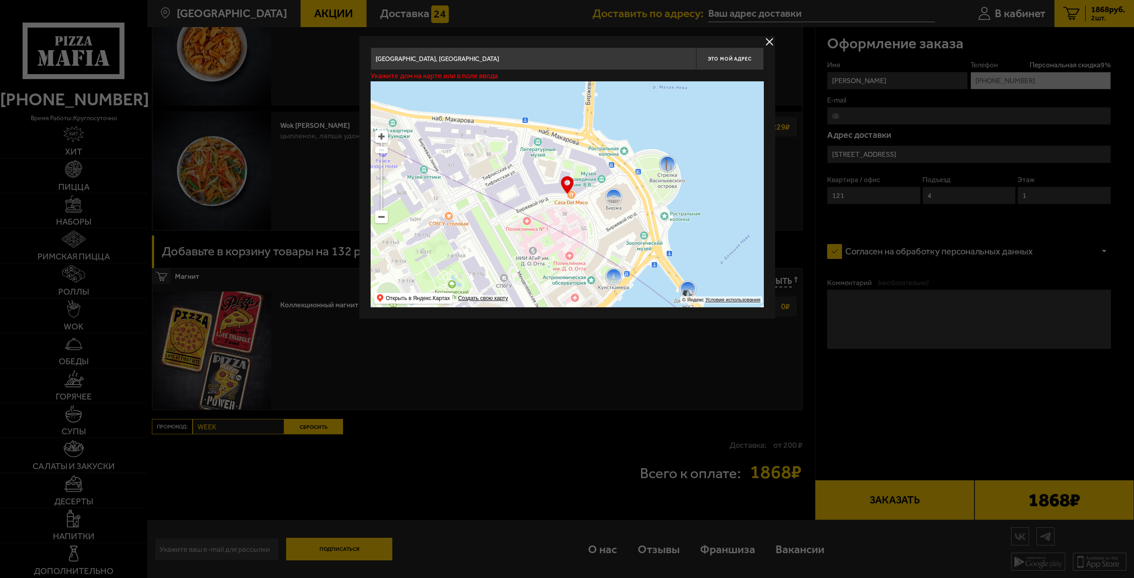
type input "[STREET_ADDRESS]"
drag, startPoint x: 510, startPoint y: 185, endPoint x: 593, endPoint y: 267, distance: 116.1
click at [593, 266] on ymaps at bounding box center [567, 194] width 393 height 226
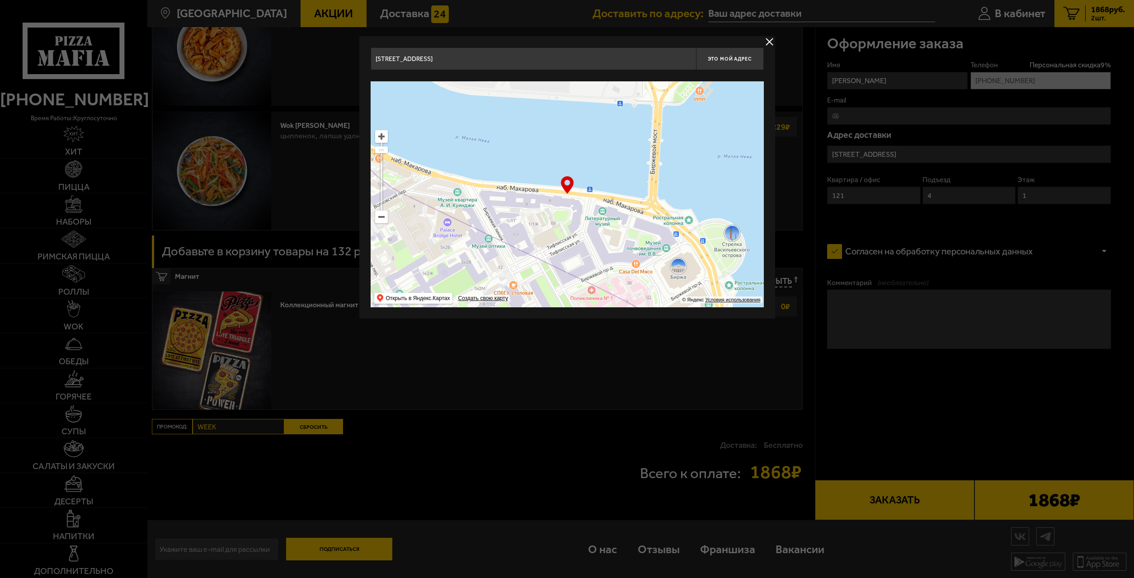
drag, startPoint x: 559, startPoint y: 253, endPoint x: 531, endPoint y: 233, distance: 34.7
click at [578, 257] on ymaps at bounding box center [567, 194] width 393 height 226
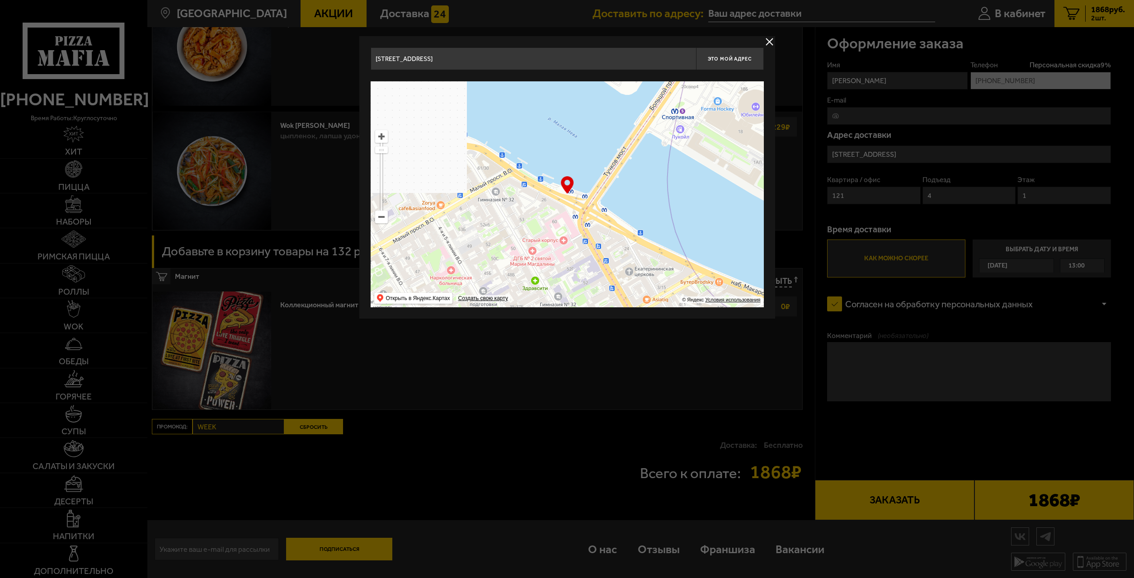
drag, startPoint x: 533, startPoint y: 196, endPoint x: 579, endPoint y: 211, distance: 48.0
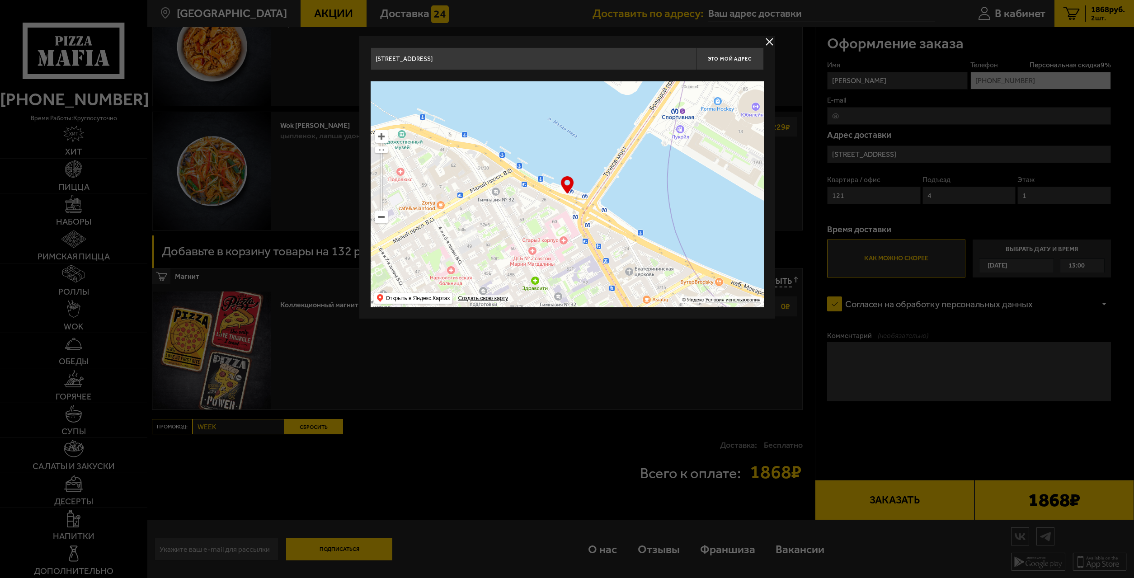
click at [579, 211] on ymaps at bounding box center [567, 194] width 393 height 226
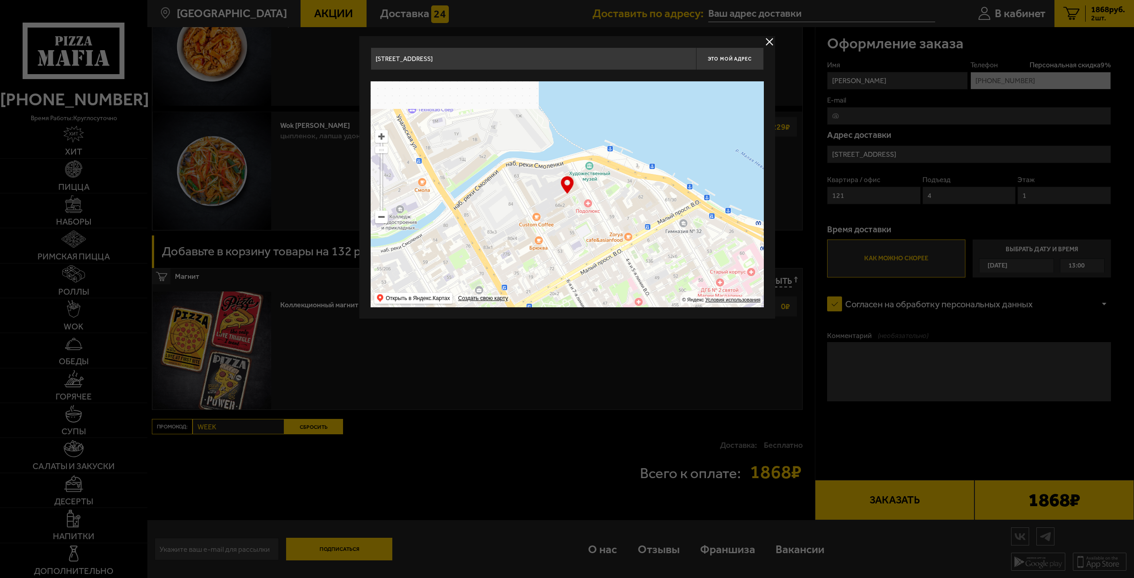
drag, startPoint x: 534, startPoint y: 197, endPoint x: 551, endPoint y: 186, distance: 20.7
click at [551, 203] on ymaps at bounding box center [567, 194] width 393 height 226
type input "[PERSON_NAME][STREET_ADDRESS]"
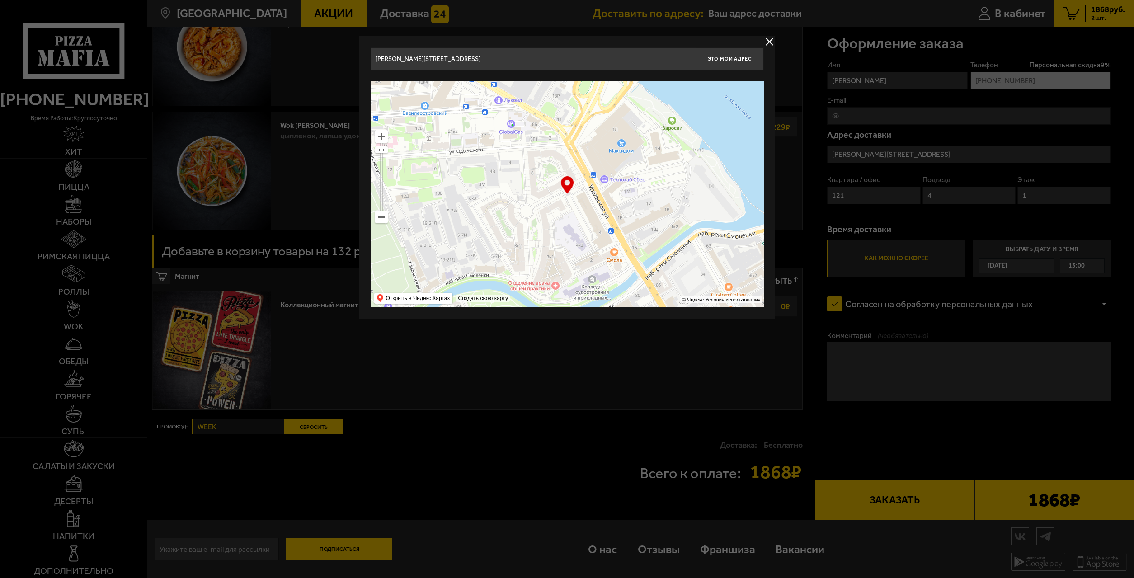
drag, startPoint x: 567, startPoint y: 183, endPoint x: 587, endPoint y: 201, distance: 27.2
click at [585, 200] on ymaps at bounding box center [567, 194] width 393 height 226
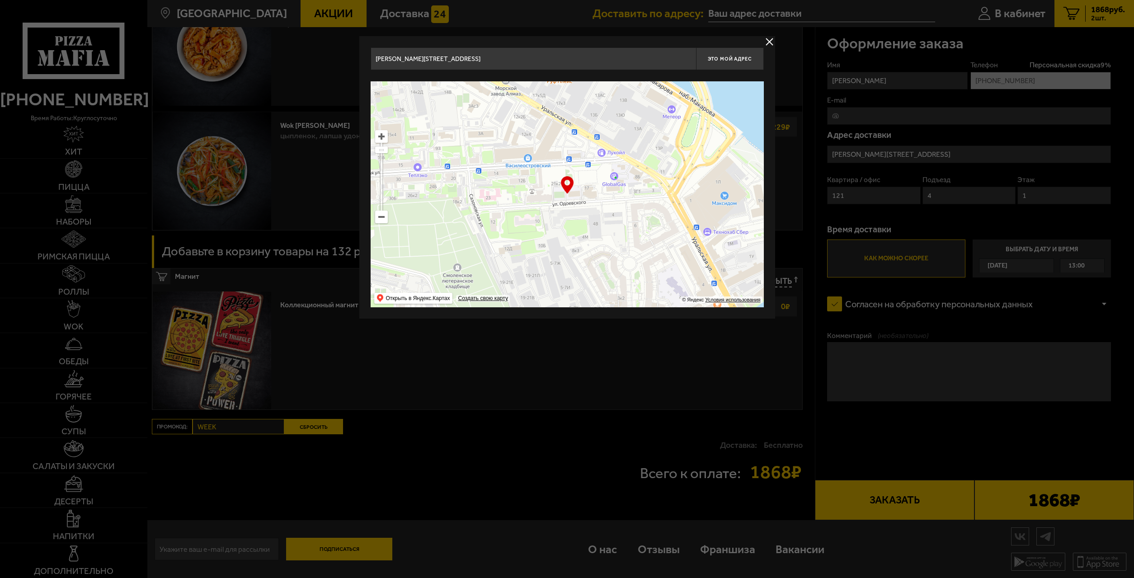
type input "[STREET_ADDRESS]"
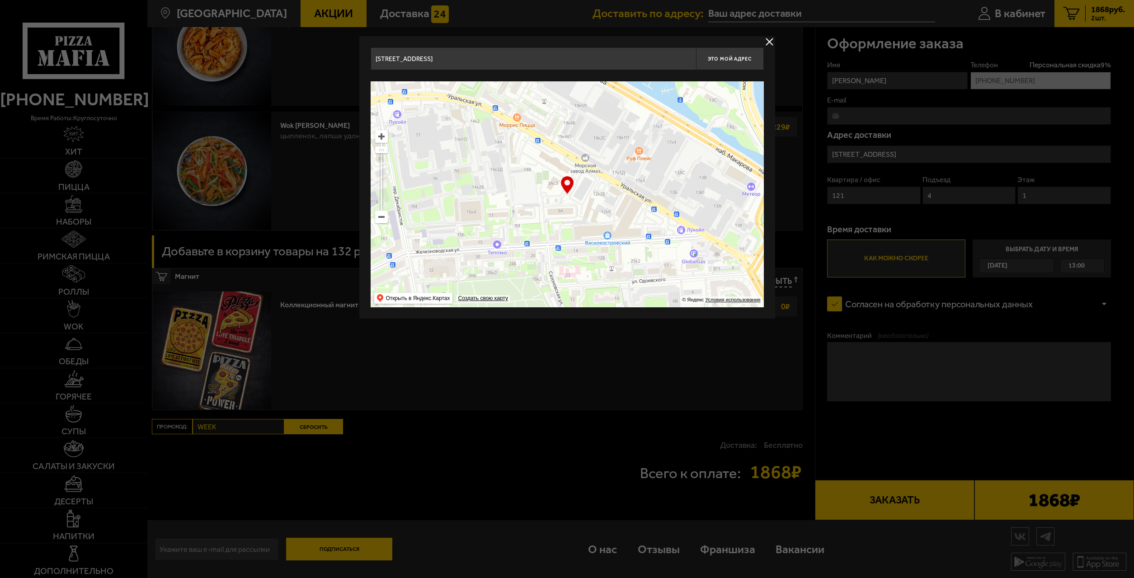
drag, startPoint x: 583, startPoint y: 213, endPoint x: 581, endPoint y: 217, distance: 4.7
click at [584, 218] on ymaps at bounding box center [567, 194] width 393 height 226
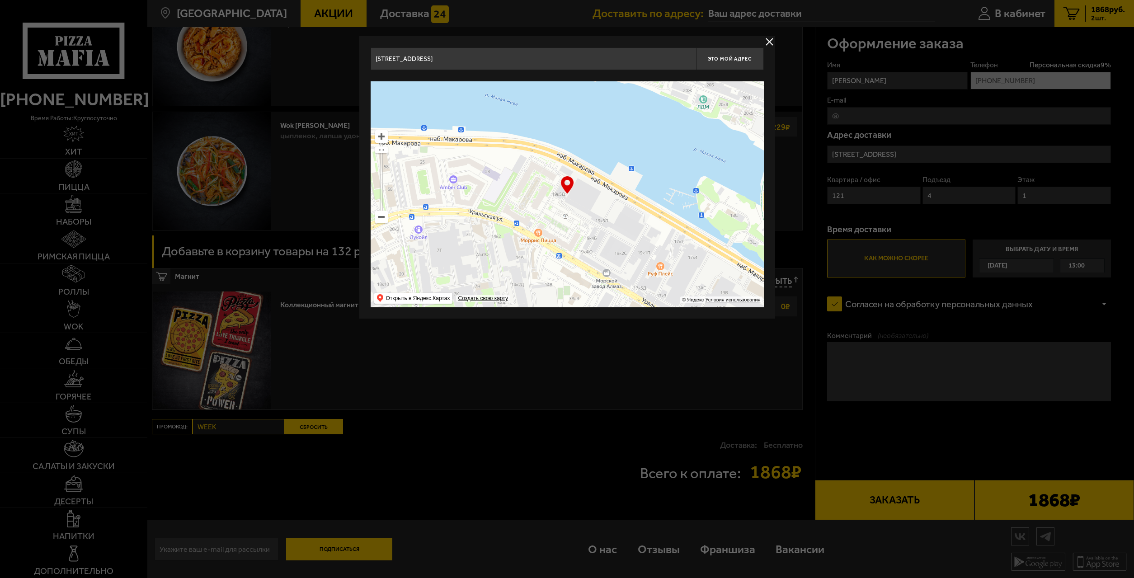
click at [587, 223] on div "… © Яндекс Условия использования Открыть в Яндекс.Картах Создать свою карту" at bounding box center [567, 194] width 393 height 226
type input "[STREET_ADDRESS]"
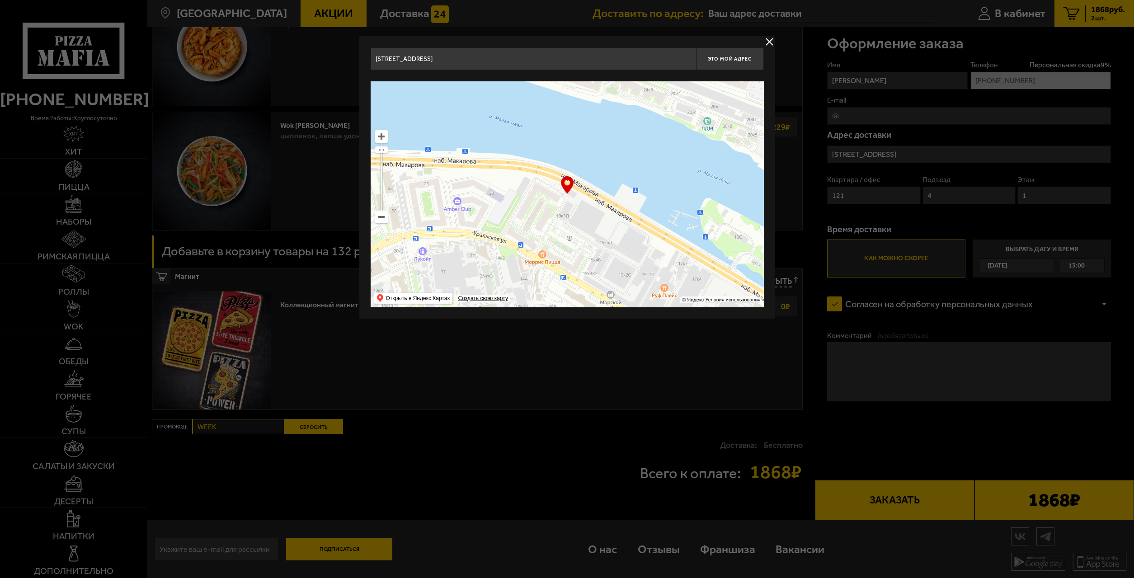
drag, startPoint x: 536, startPoint y: 246, endPoint x: 545, endPoint y: 251, distance: 10.7
click at [545, 251] on ymaps at bounding box center [567, 194] width 393 height 226
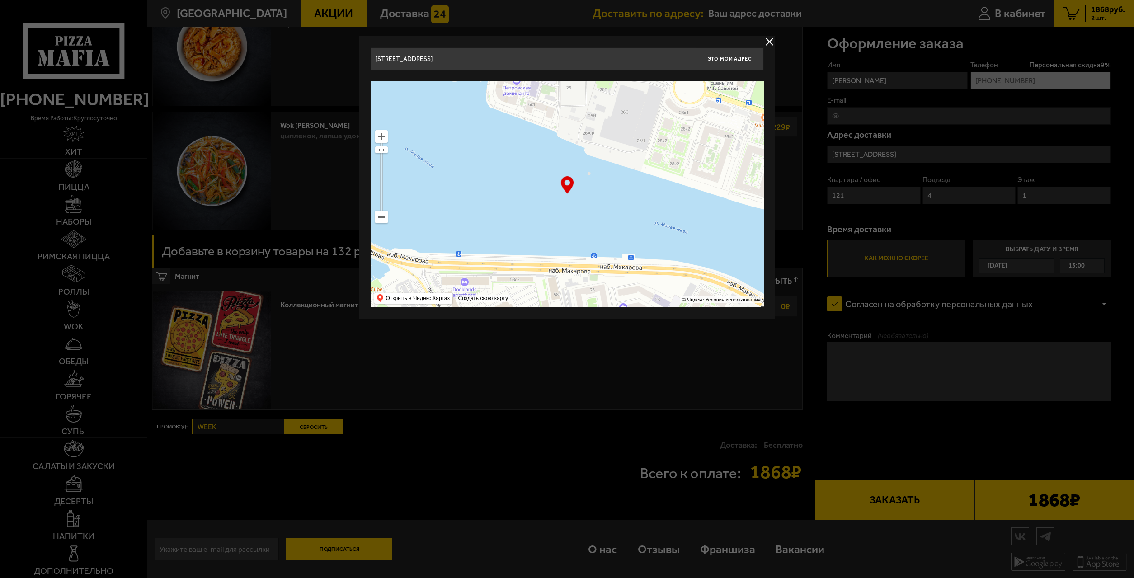
drag, startPoint x: 489, startPoint y: 204, endPoint x: 553, endPoint y: 233, distance: 70.2
click at [547, 233] on ymaps at bounding box center [567, 194] width 393 height 226
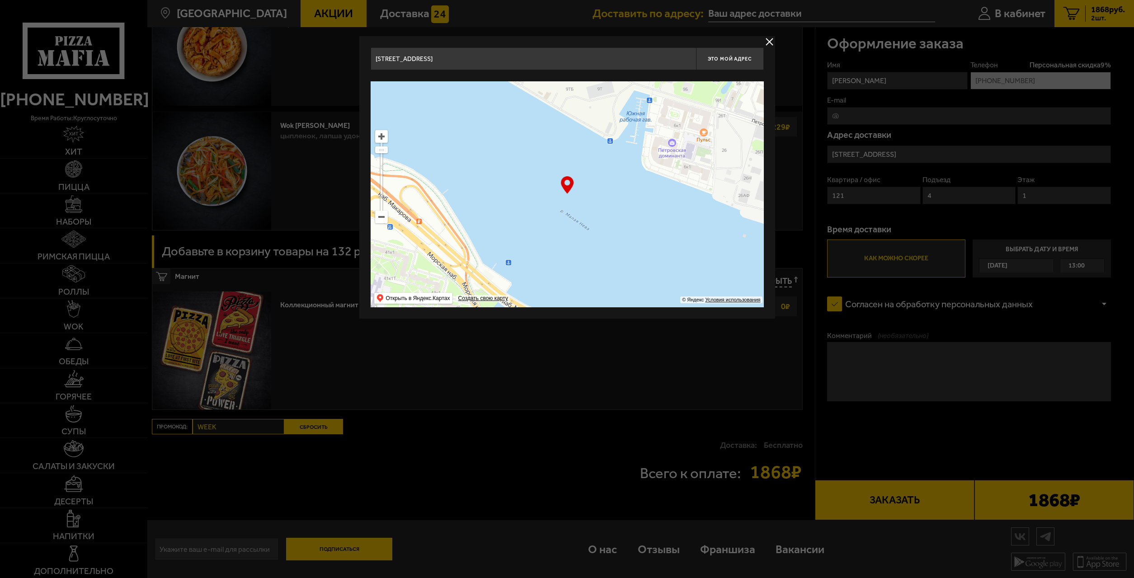
click at [562, 250] on ymaps at bounding box center [567, 194] width 393 height 226
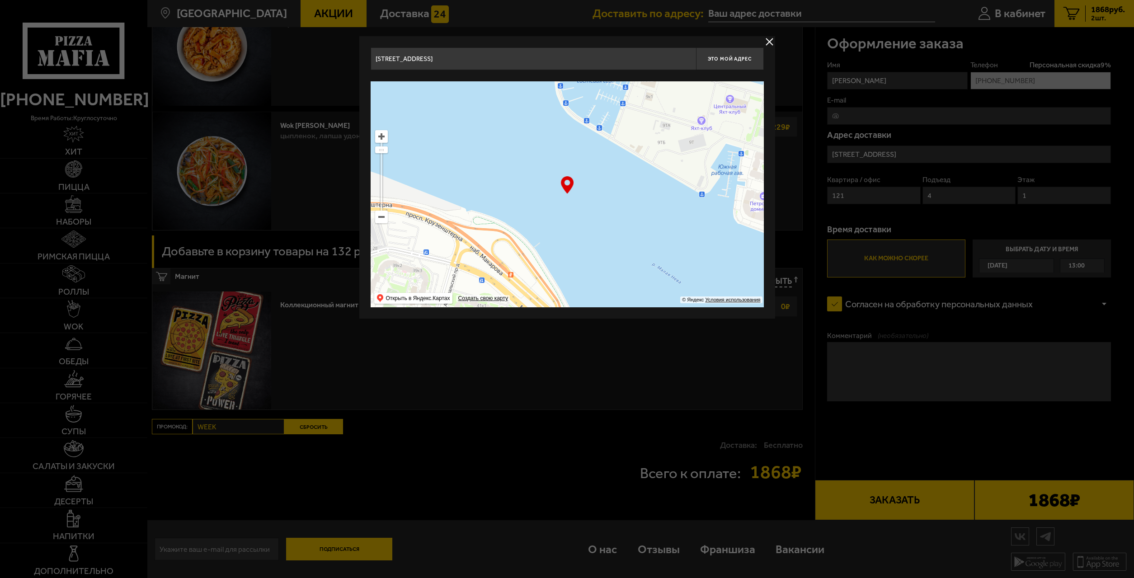
click at [594, 253] on ymaps at bounding box center [567, 194] width 393 height 226
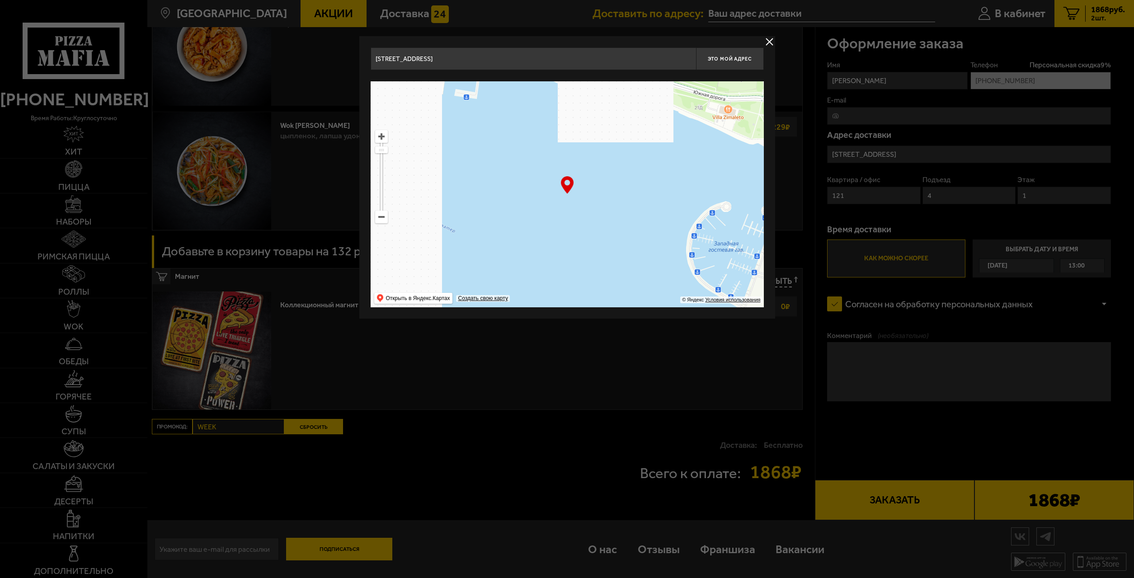
drag, startPoint x: 589, startPoint y: 228, endPoint x: 488, endPoint y: 237, distance: 101.2
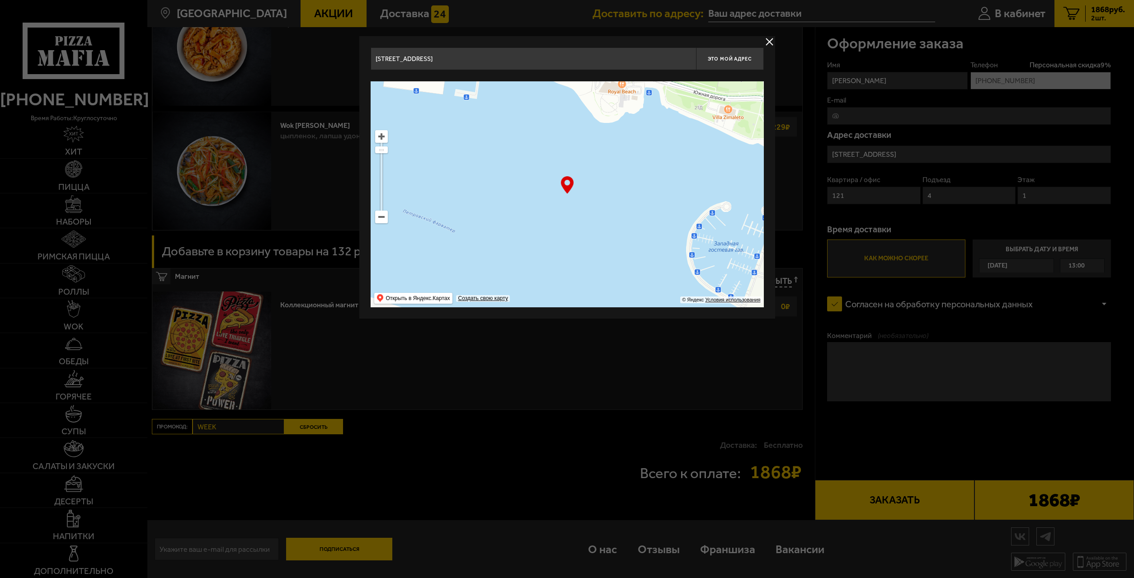
click at [462, 244] on ymaps at bounding box center [567, 194] width 393 height 226
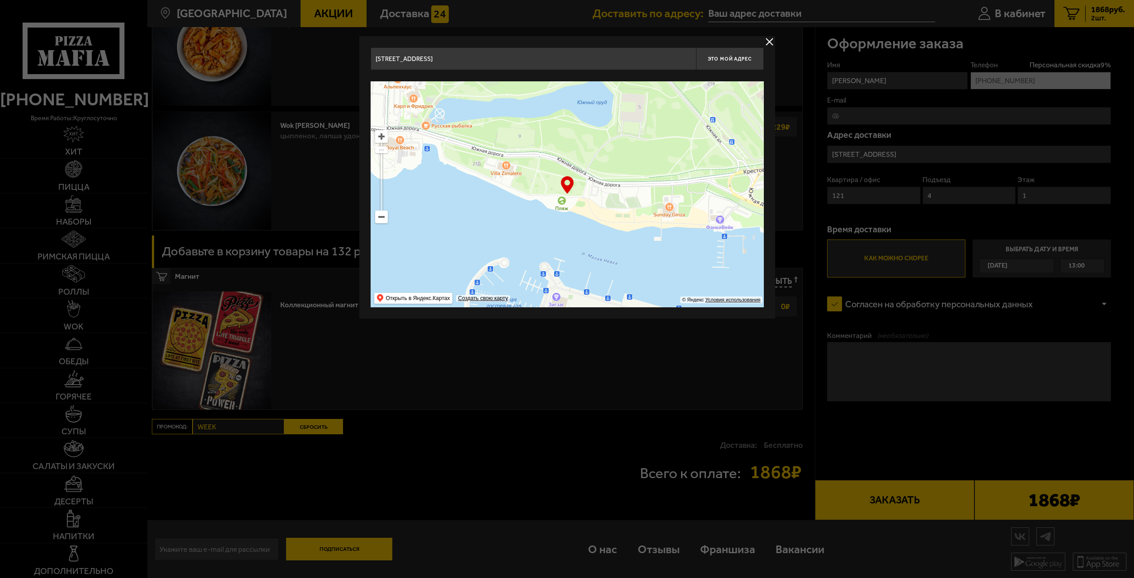
drag, startPoint x: 534, startPoint y: 206, endPoint x: 558, endPoint y: 261, distance: 60.1
click at [558, 261] on ymaps at bounding box center [567, 194] width 393 height 226
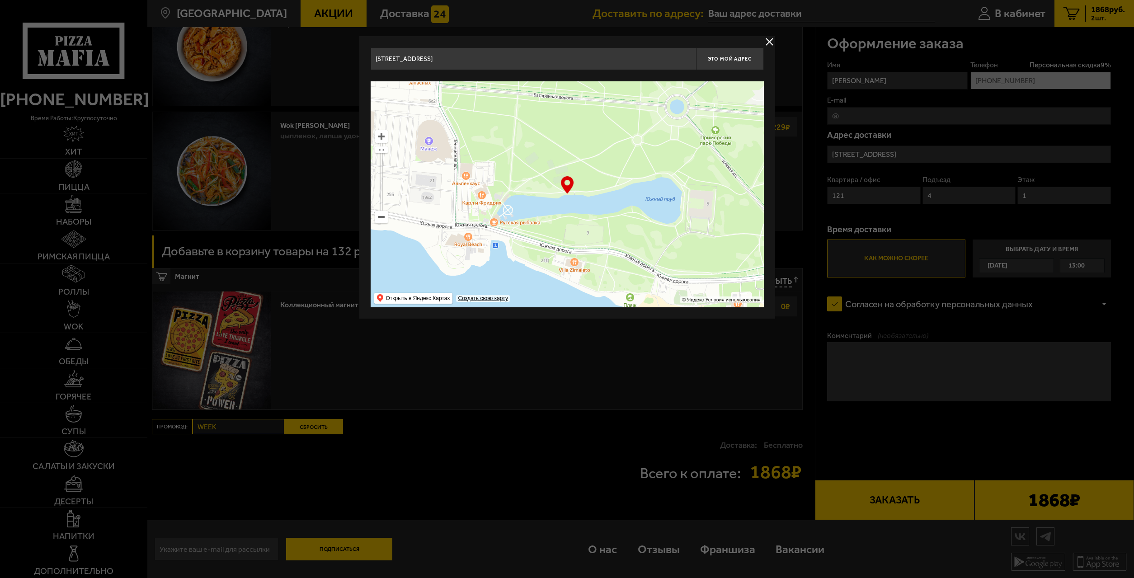
drag, startPoint x: 525, startPoint y: 227, endPoint x: 529, endPoint y: 226, distance: 4.7
click at [564, 235] on ymaps at bounding box center [567, 194] width 393 height 226
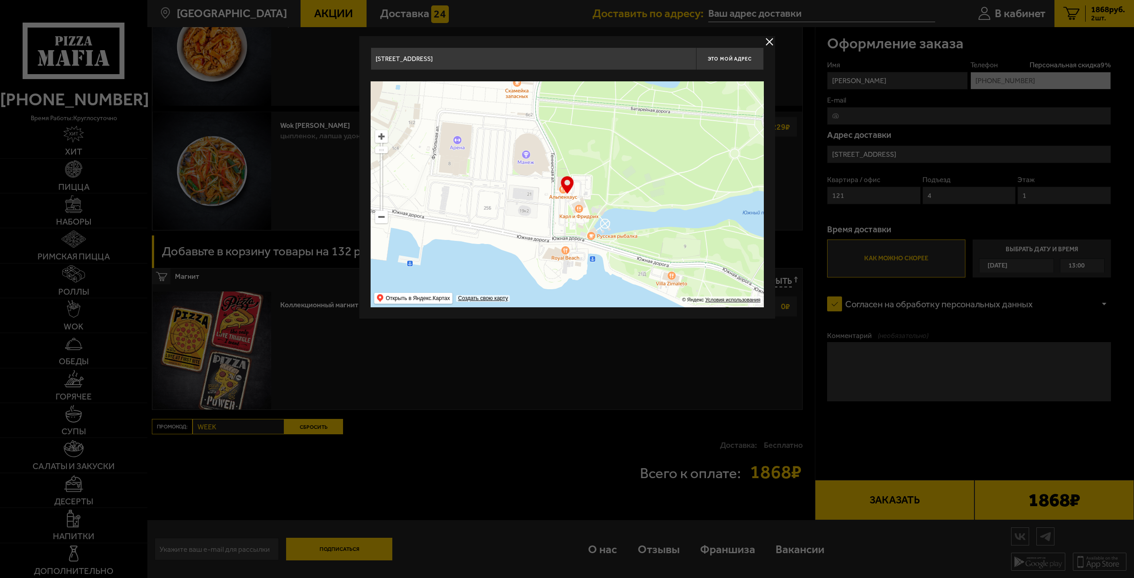
drag, startPoint x: 521, startPoint y: 222, endPoint x: 593, endPoint y: 245, distance: 75.8
click at [592, 245] on ymaps at bounding box center [567, 194] width 393 height 226
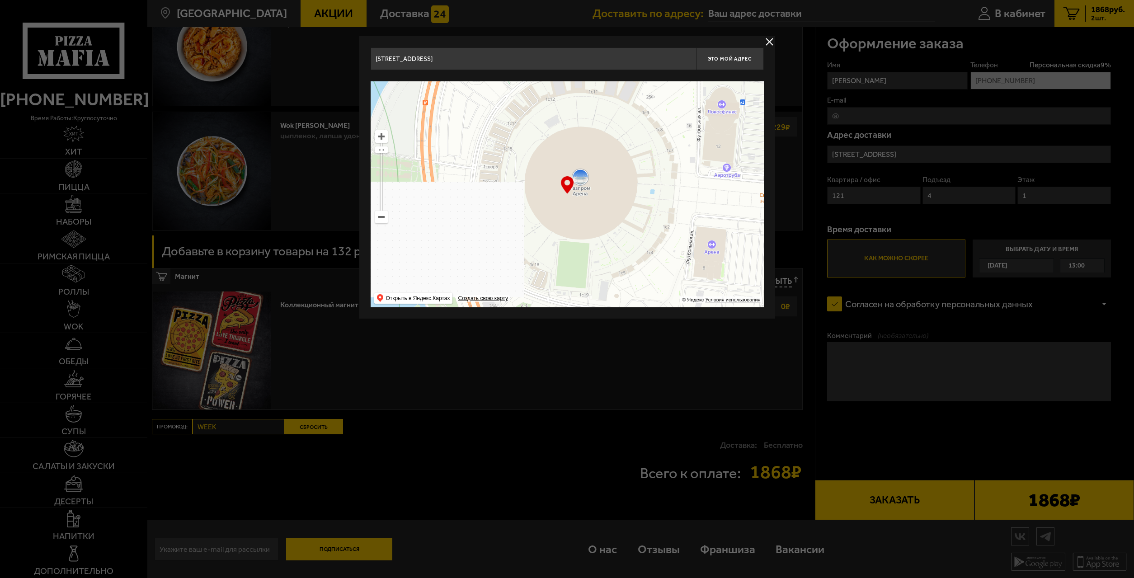
drag, startPoint x: 541, startPoint y: 215, endPoint x: 576, endPoint y: 246, distance: 47.0
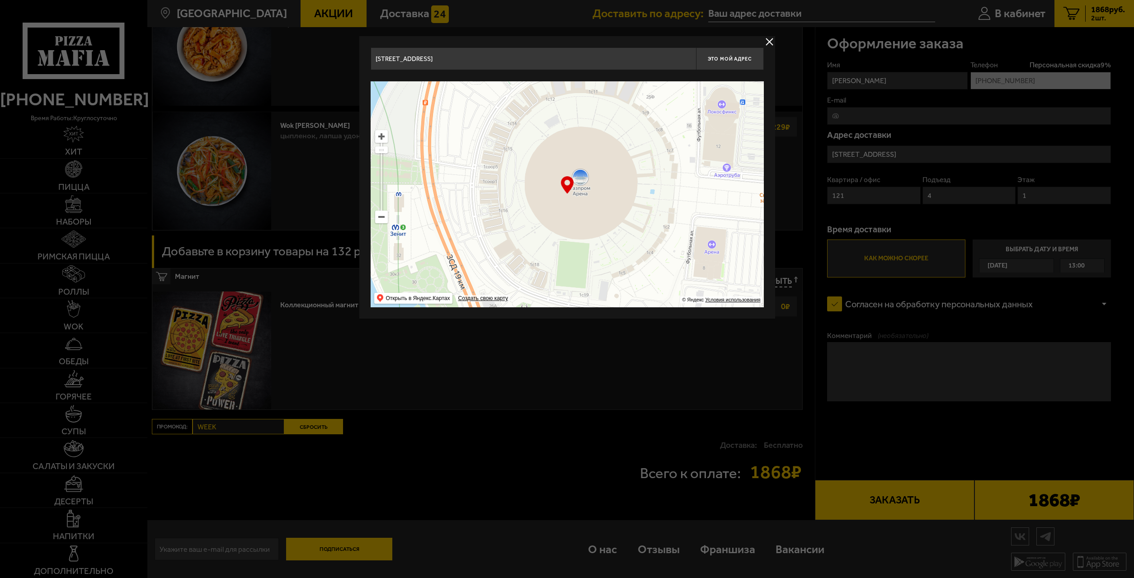
click at [579, 244] on ymaps at bounding box center [567, 194] width 393 height 226
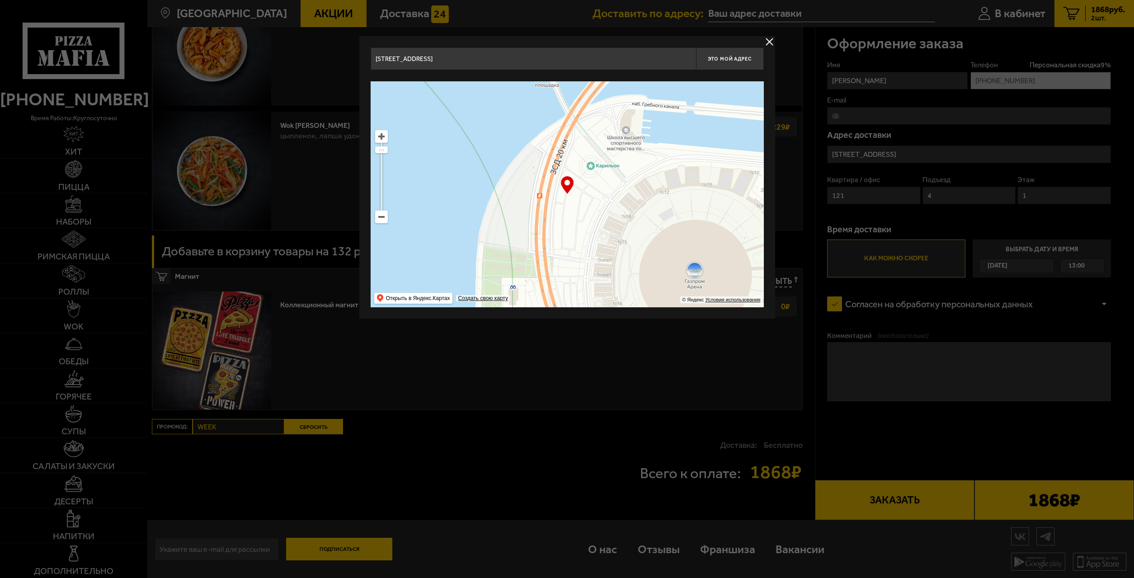
click at [557, 259] on ymaps at bounding box center [567, 194] width 393 height 226
type input "Футбольная аллея, 1"
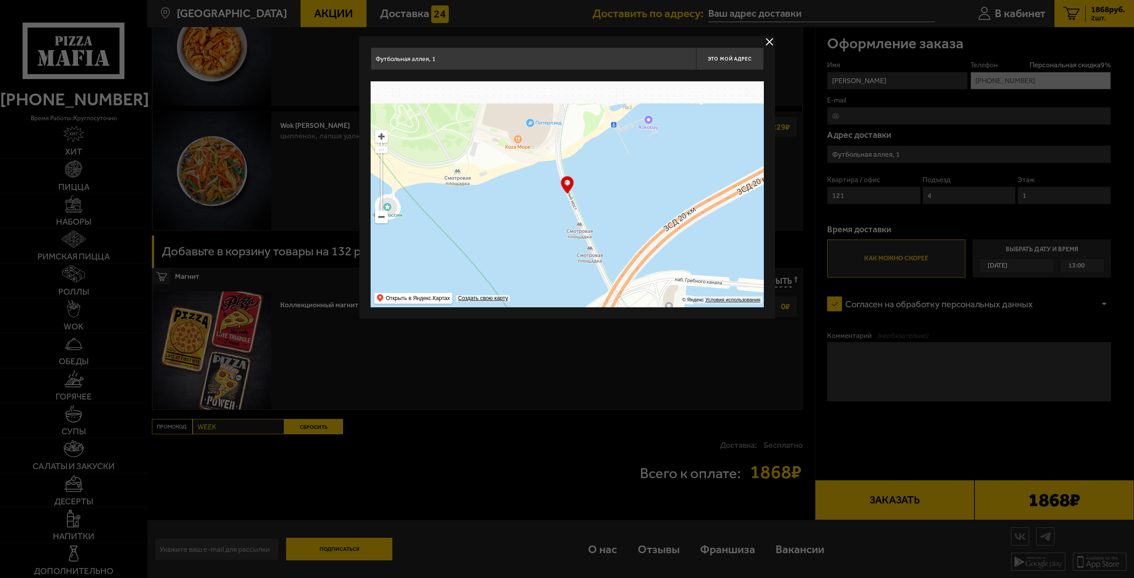
drag, startPoint x: 566, startPoint y: 255, endPoint x: 564, endPoint y: 259, distance: 4.7
click at [564, 259] on ymaps at bounding box center [567, 194] width 393 height 226
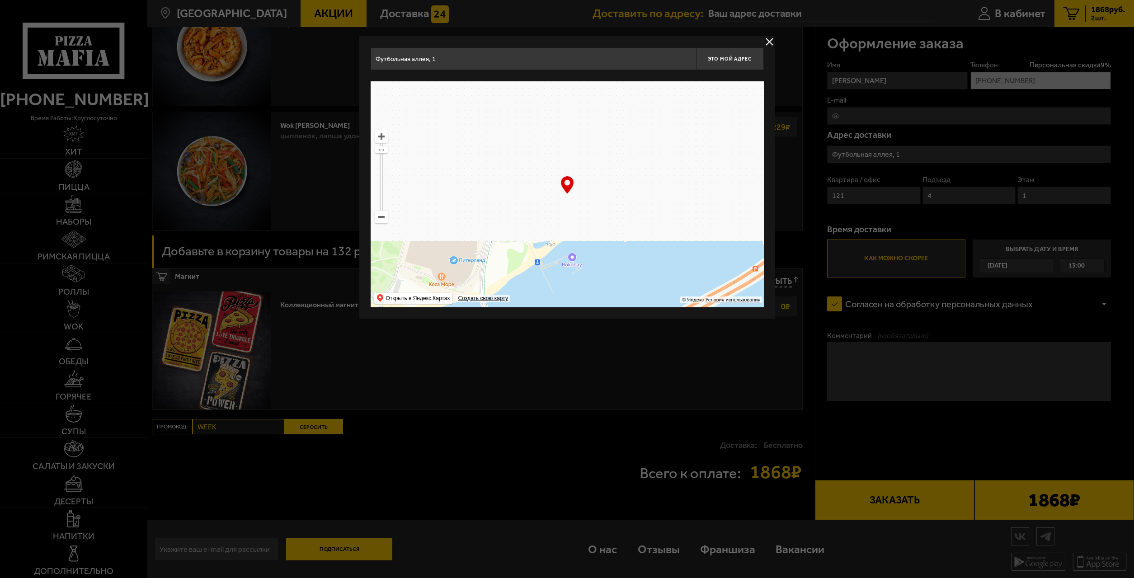
drag, startPoint x: 569, startPoint y: 270, endPoint x: 497, endPoint y: 250, distance: 74.8
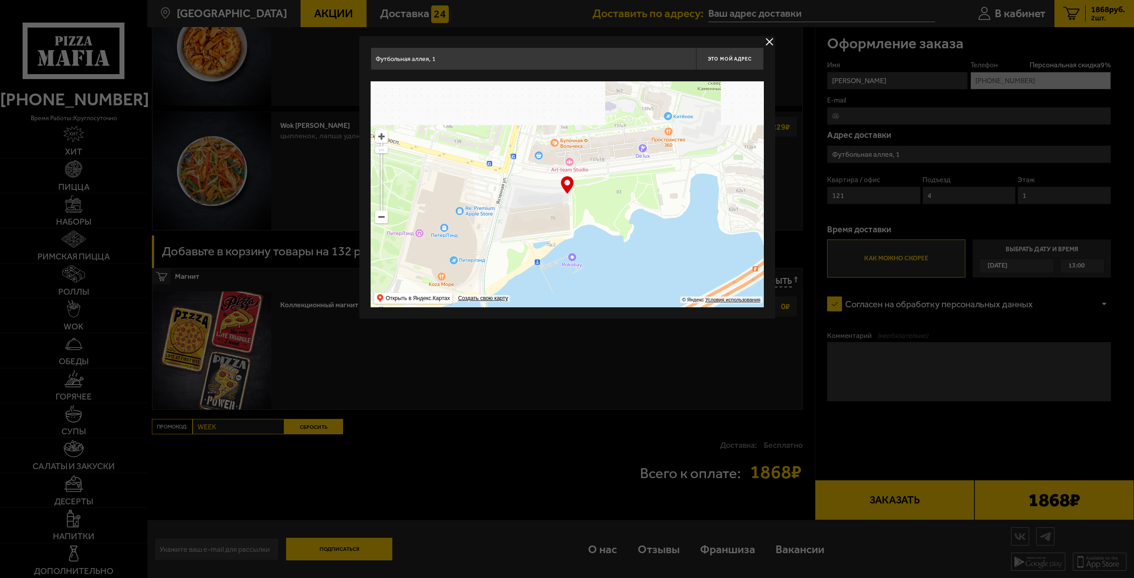
click at [570, 270] on ymaps at bounding box center [567, 194] width 393 height 226
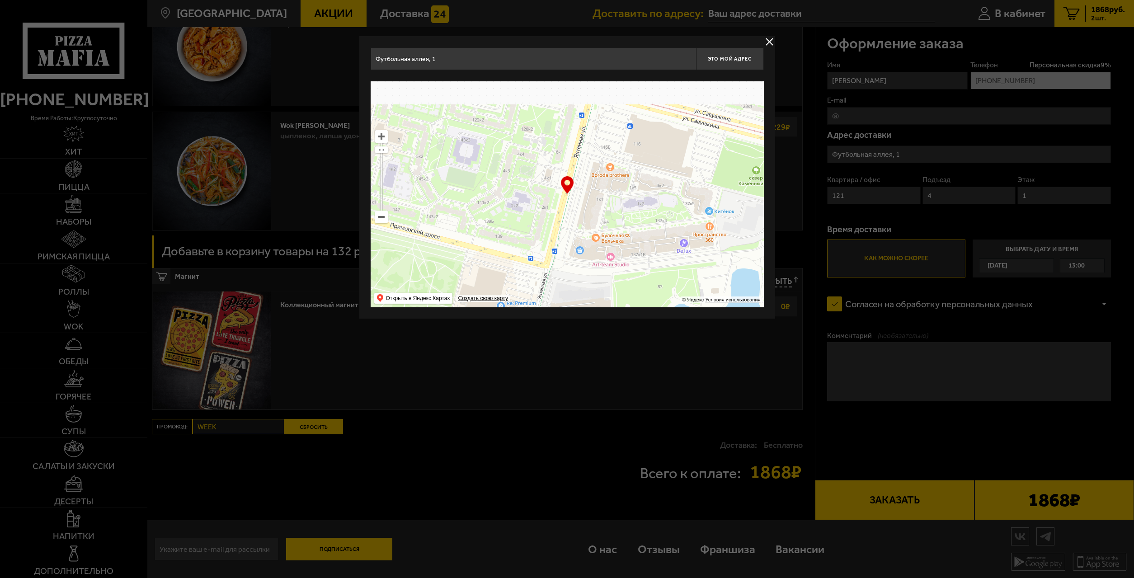
type input "[STREET_ADDRESS]"
drag, startPoint x: 538, startPoint y: 250, endPoint x: 615, endPoint y: 246, distance: 76.9
click at [614, 247] on ymaps at bounding box center [567, 194] width 393 height 226
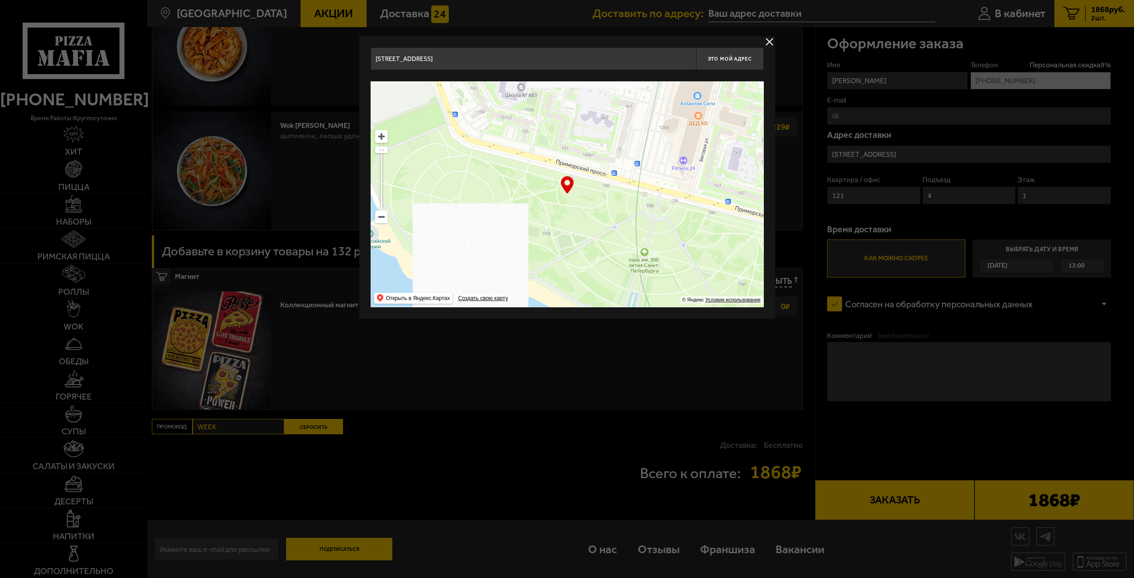
type input "[STREET_ADDRESS]"
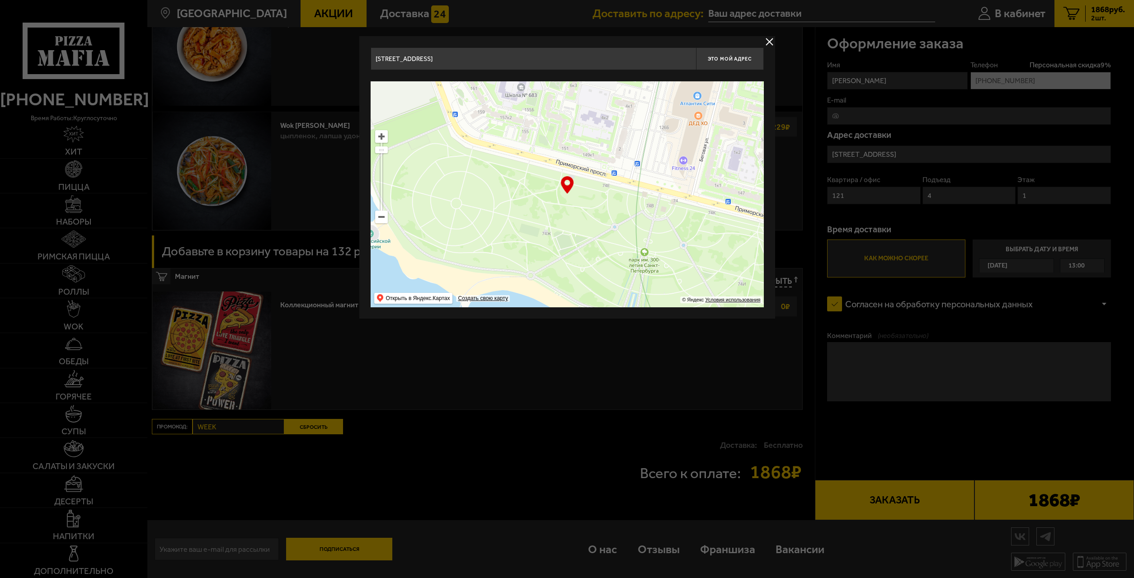
type input "[STREET_ADDRESS]"
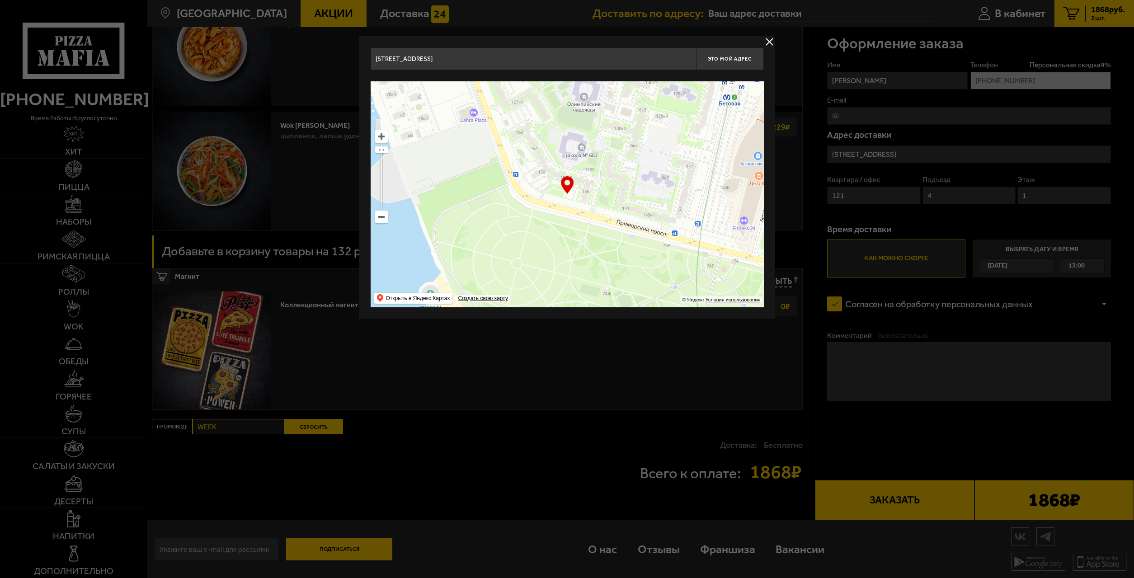
drag, startPoint x: 550, startPoint y: 220, endPoint x: 626, endPoint y: 277, distance: 95.3
click at [624, 278] on ymaps at bounding box center [567, 194] width 393 height 226
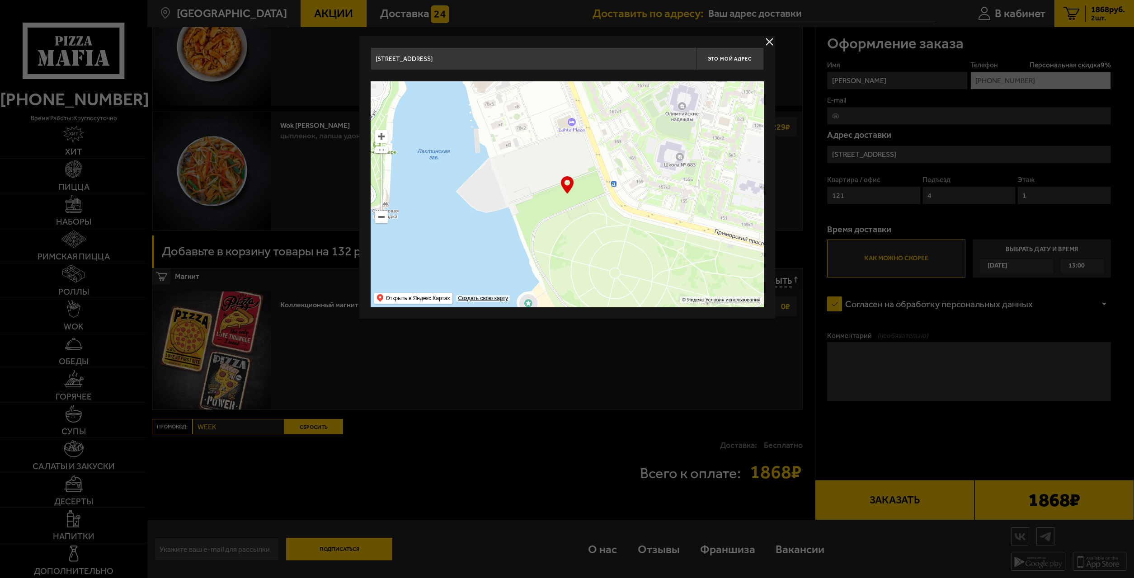
click at [571, 257] on ymaps at bounding box center [567, 194] width 393 height 226
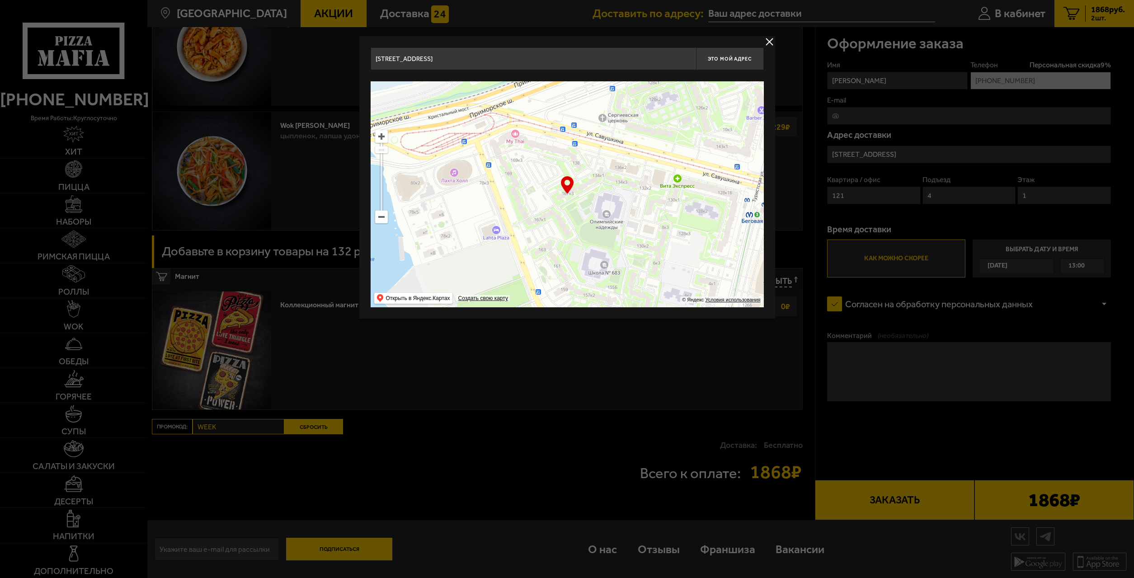
drag, startPoint x: 604, startPoint y: 253, endPoint x: 608, endPoint y: 269, distance: 16.6
click at [608, 269] on ymaps at bounding box center [567, 194] width 393 height 226
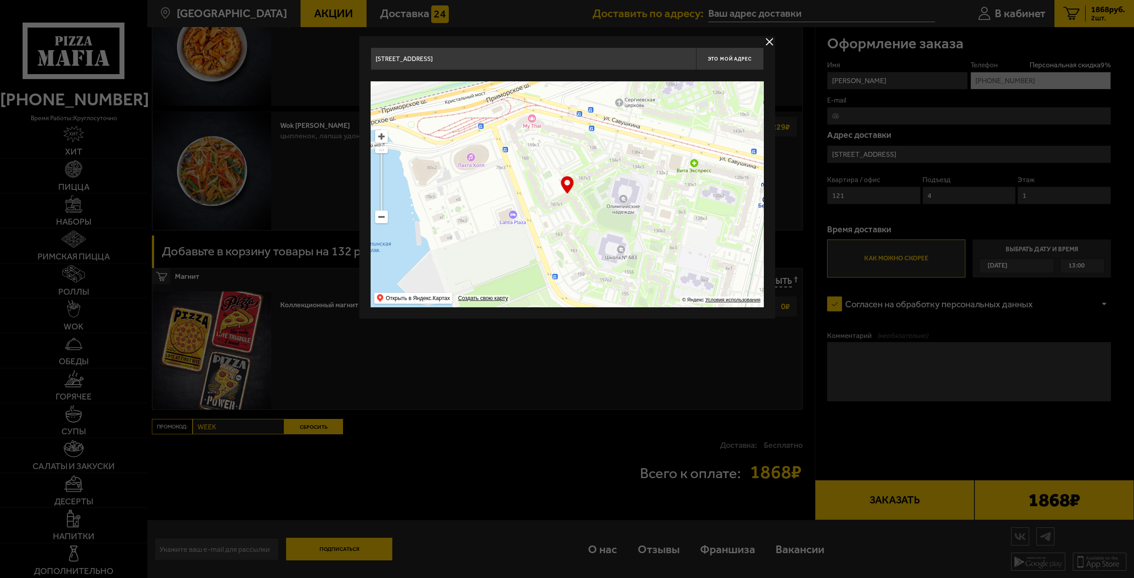
type input "[STREET_ADDRESS]"
drag, startPoint x: 601, startPoint y: 261, endPoint x: 602, endPoint y: 178, distance: 83.2
click at [602, 178] on ymaps at bounding box center [567, 194] width 393 height 226
click at [726, 60] on span "Это мой адрес" at bounding box center [729, 59] width 43 height 6
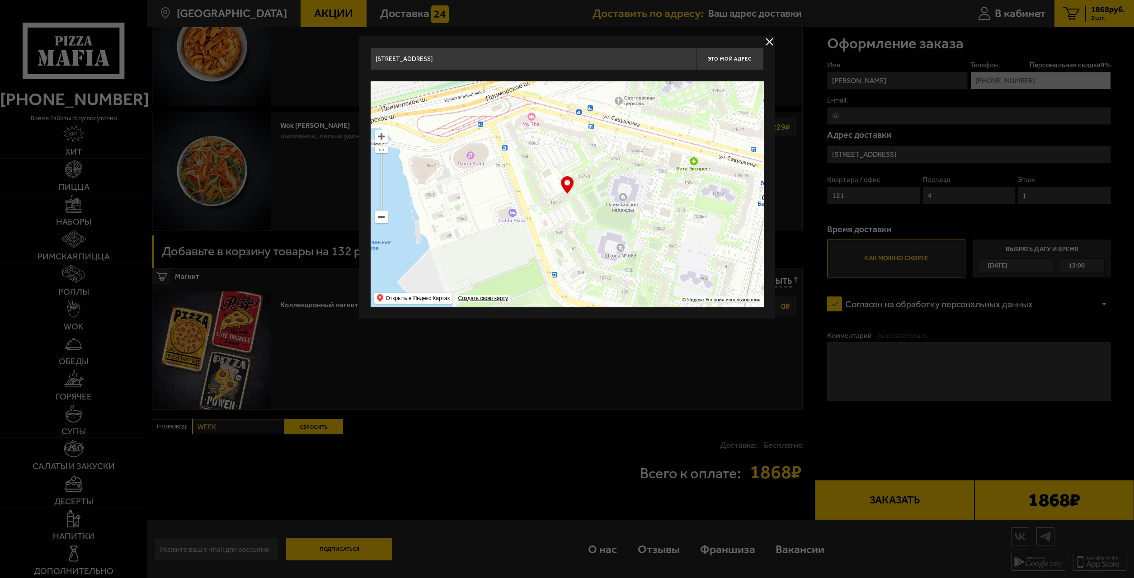
type input "[STREET_ADDRESS]"
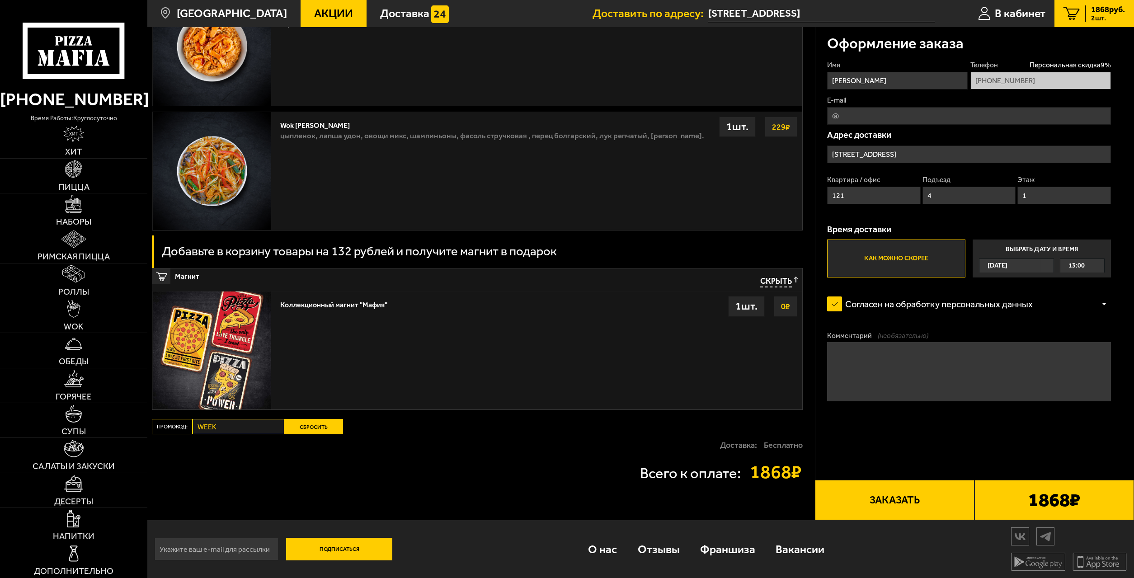
click at [1086, 264] on div "13:00" at bounding box center [1083, 266] width 44 height 14
click at [0, 0] on input "Выбрать дату и время [DATE] 13:00" at bounding box center [0, 0] width 0 height 0
click at [1076, 265] on span "13:00" at bounding box center [1077, 266] width 16 height 14
click at [1075, 338] on span "14:45" at bounding box center [1077, 337] width 16 height 14
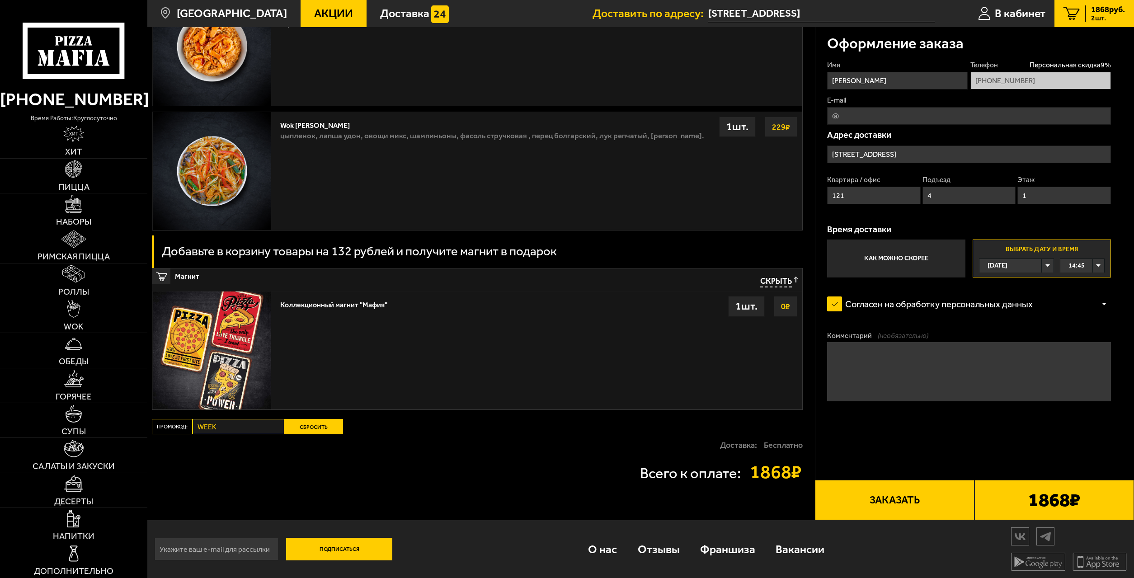
click at [892, 500] on button "Заказать" at bounding box center [895, 500] width 160 height 40
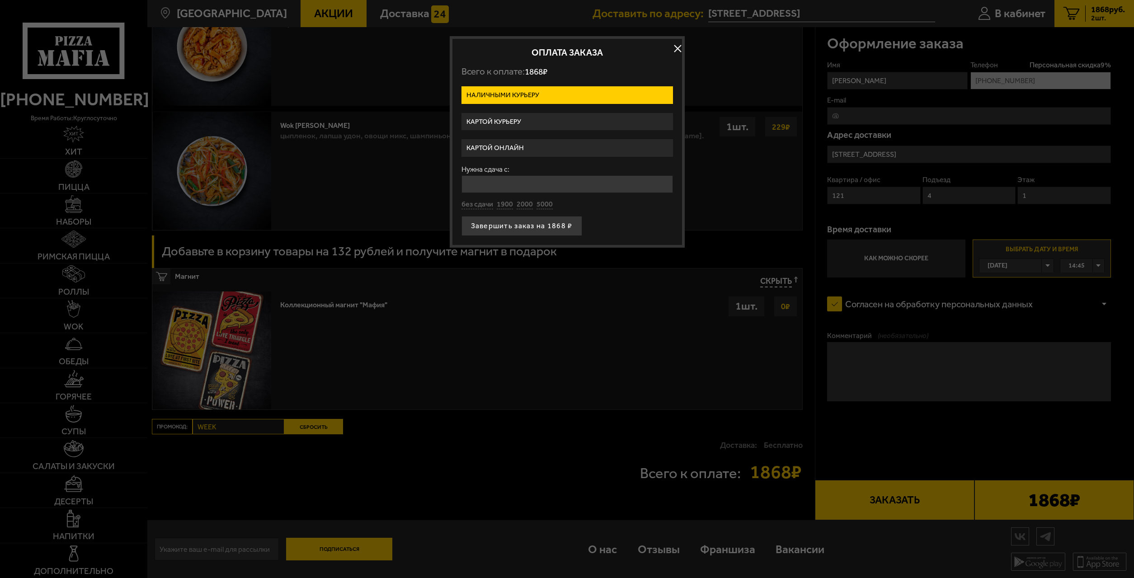
click at [516, 148] on label "Картой онлайн" at bounding box center [568, 148] width 212 height 18
click at [0, 0] on input "Картой онлайн" at bounding box center [0, 0] width 0 height 0
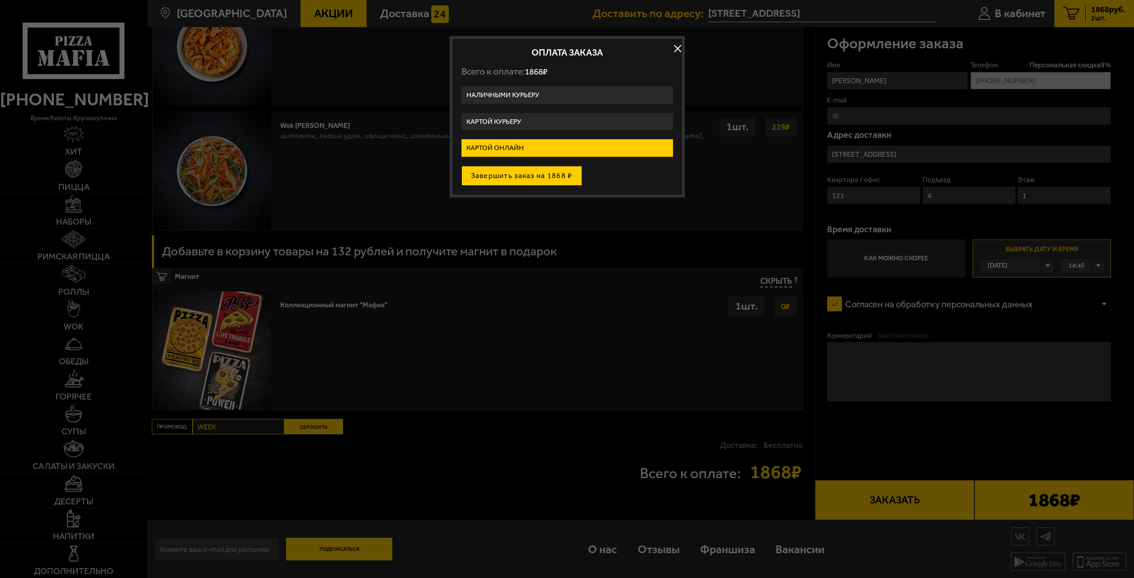
click at [526, 182] on button "Завершить заказ на 1868 ₽" at bounding box center [522, 176] width 121 height 20
